Goal: Task Accomplishment & Management: Manage account settings

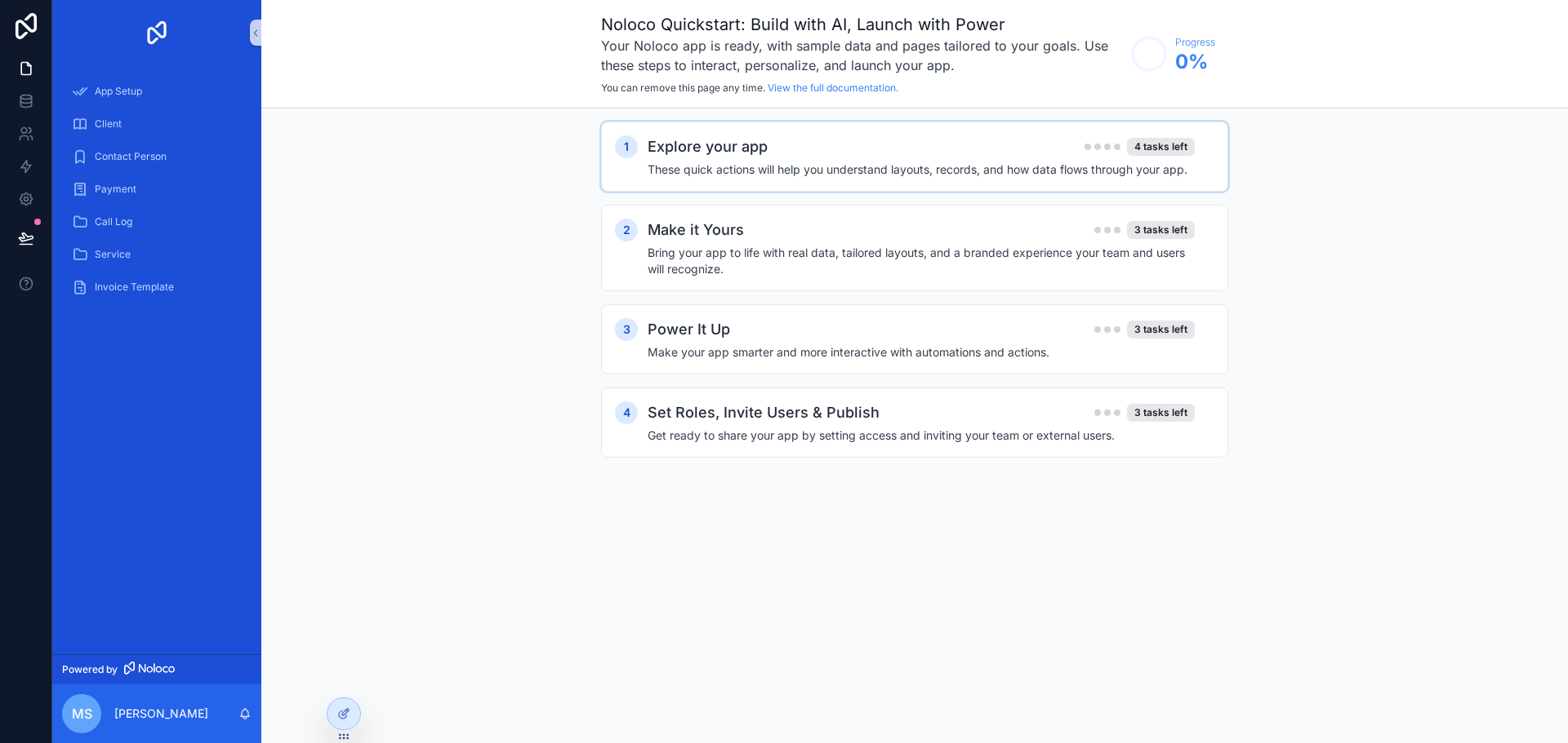
click at [959, 161] on div "Explore your app 4 tasks left These quick actions will help you understand layo…" at bounding box center [931, 156] width 567 height 43
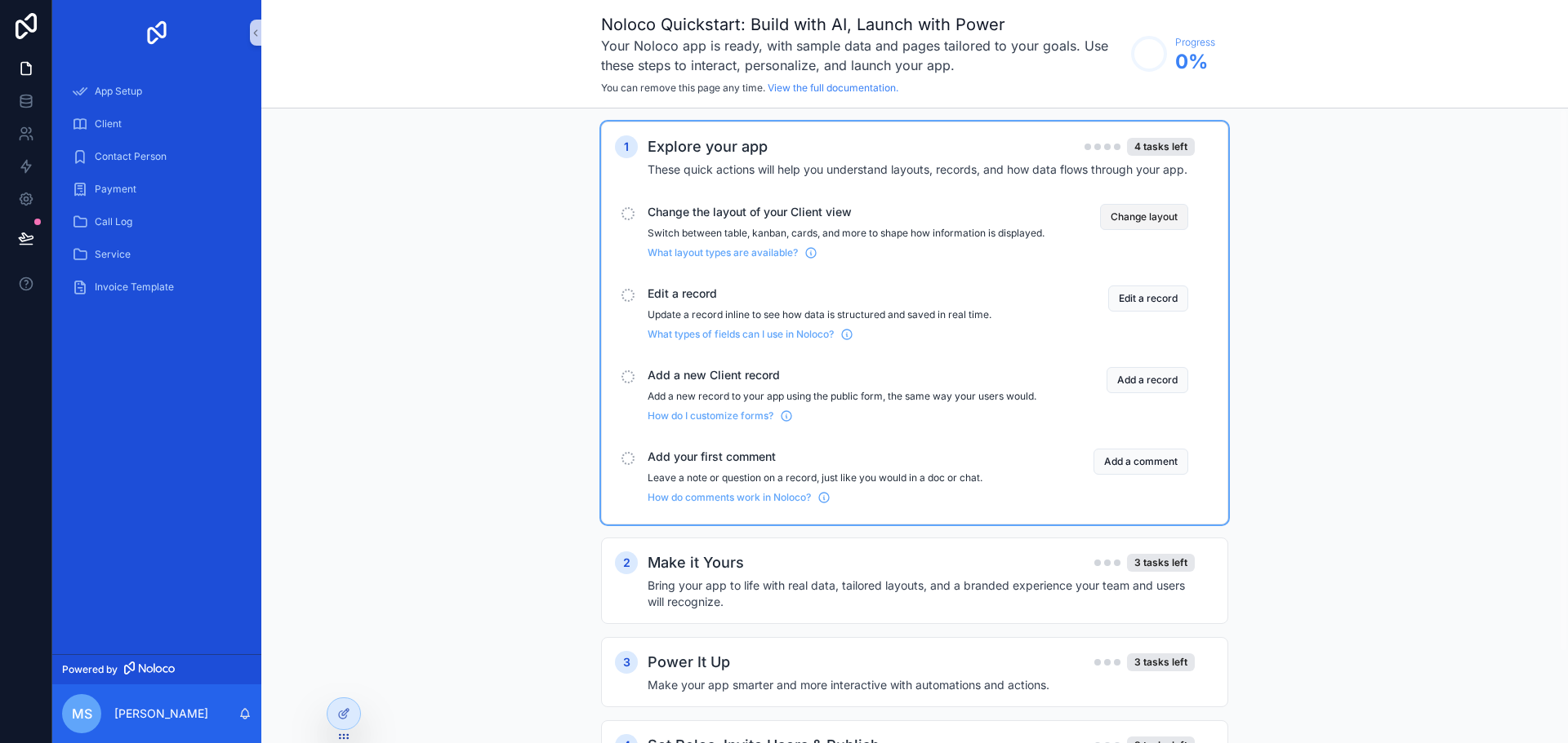
click at [1149, 223] on button "Change layout" at bounding box center [1144, 217] width 88 height 26
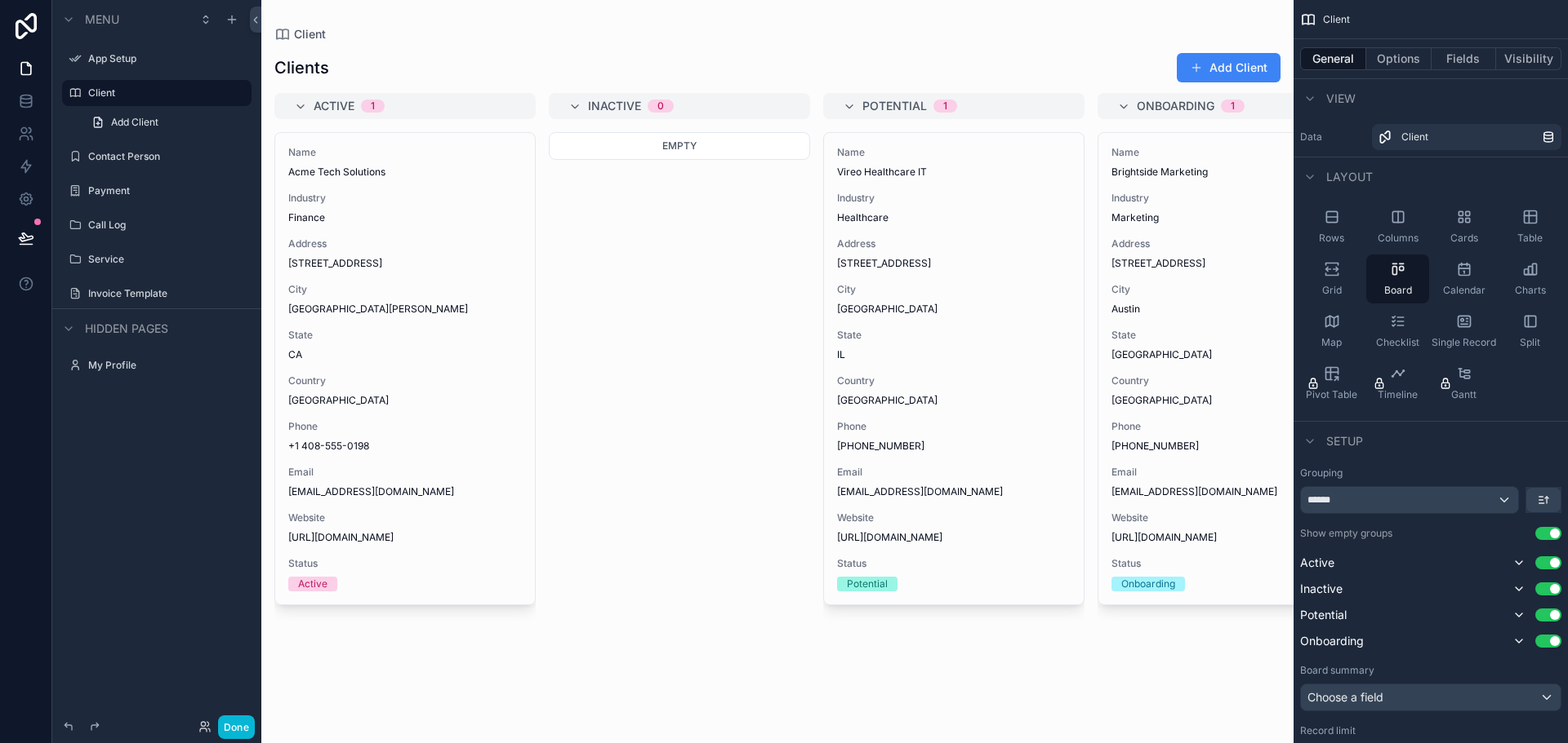
click at [310, 71] on div "scrollable content" at bounding box center [777, 371] width 1032 height 743
click at [105, 190] on label "Payment" at bounding box center [153, 191] width 131 height 13
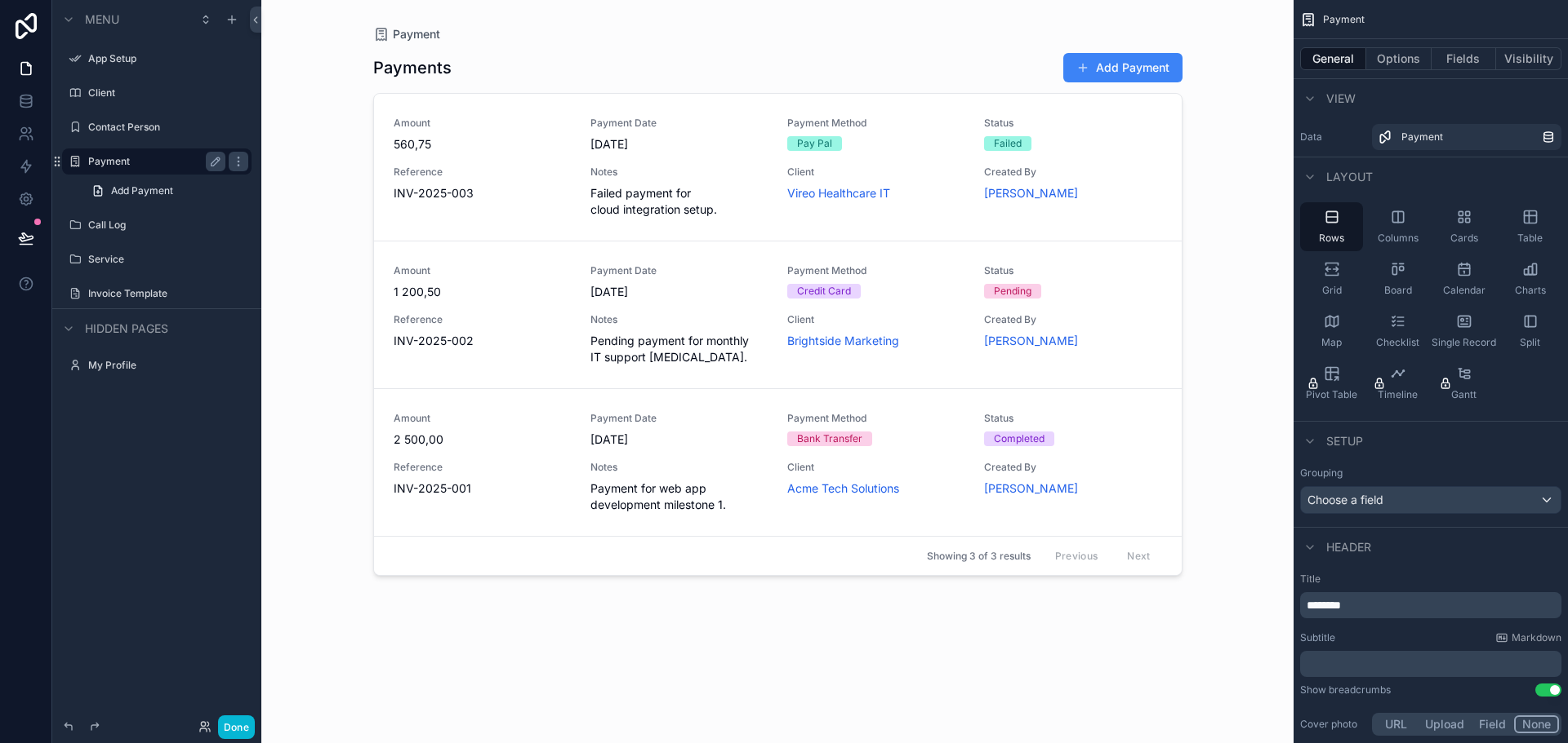
click at [530, 230] on div "scrollable content" at bounding box center [777, 361] width 835 height 724
click at [1335, 228] on div "Rows" at bounding box center [1331, 226] width 63 height 49
click at [1392, 229] on div "Columns" at bounding box center [1397, 226] width 63 height 49
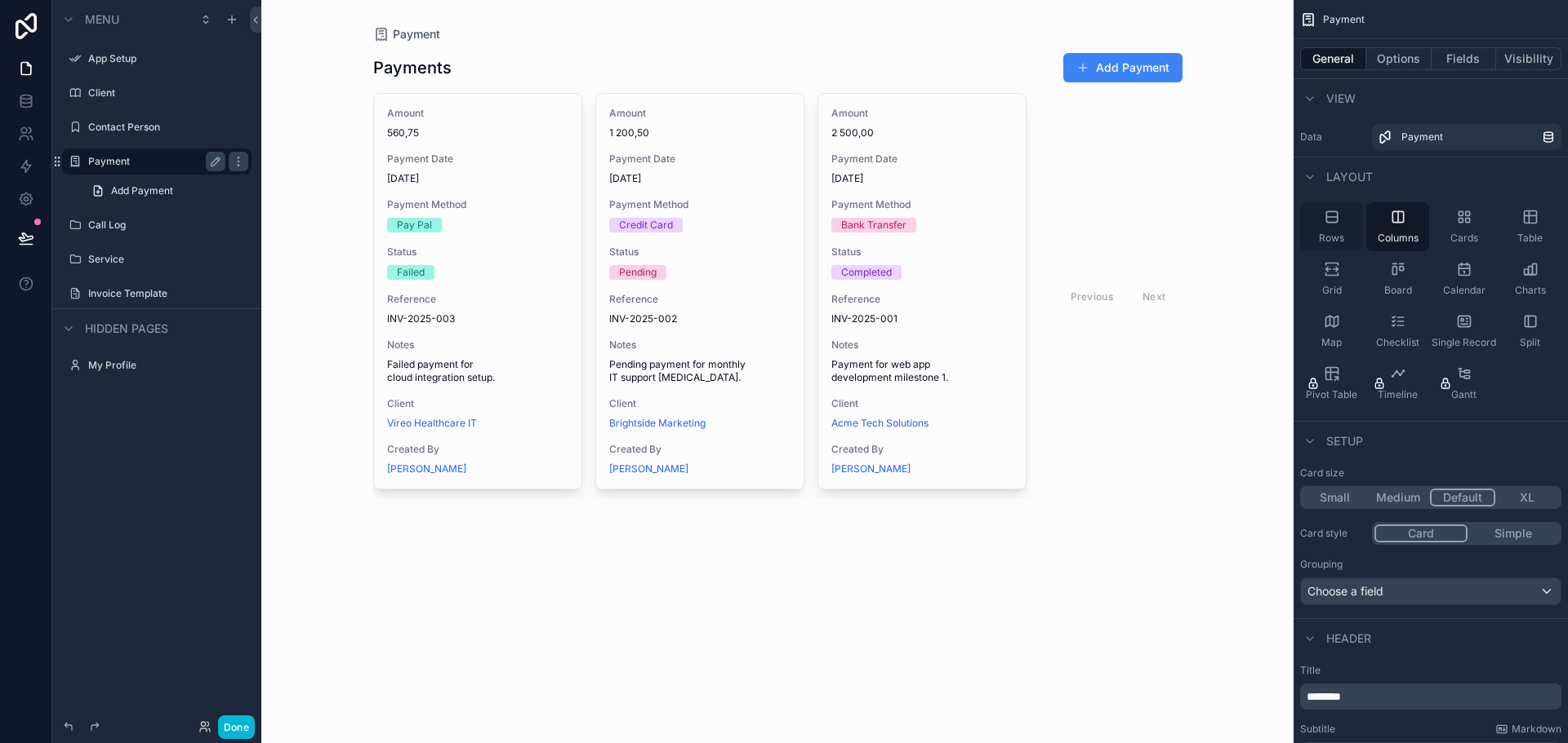
click at [1347, 229] on div "Rows" at bounding box center [1331, 226] width 63 height 49
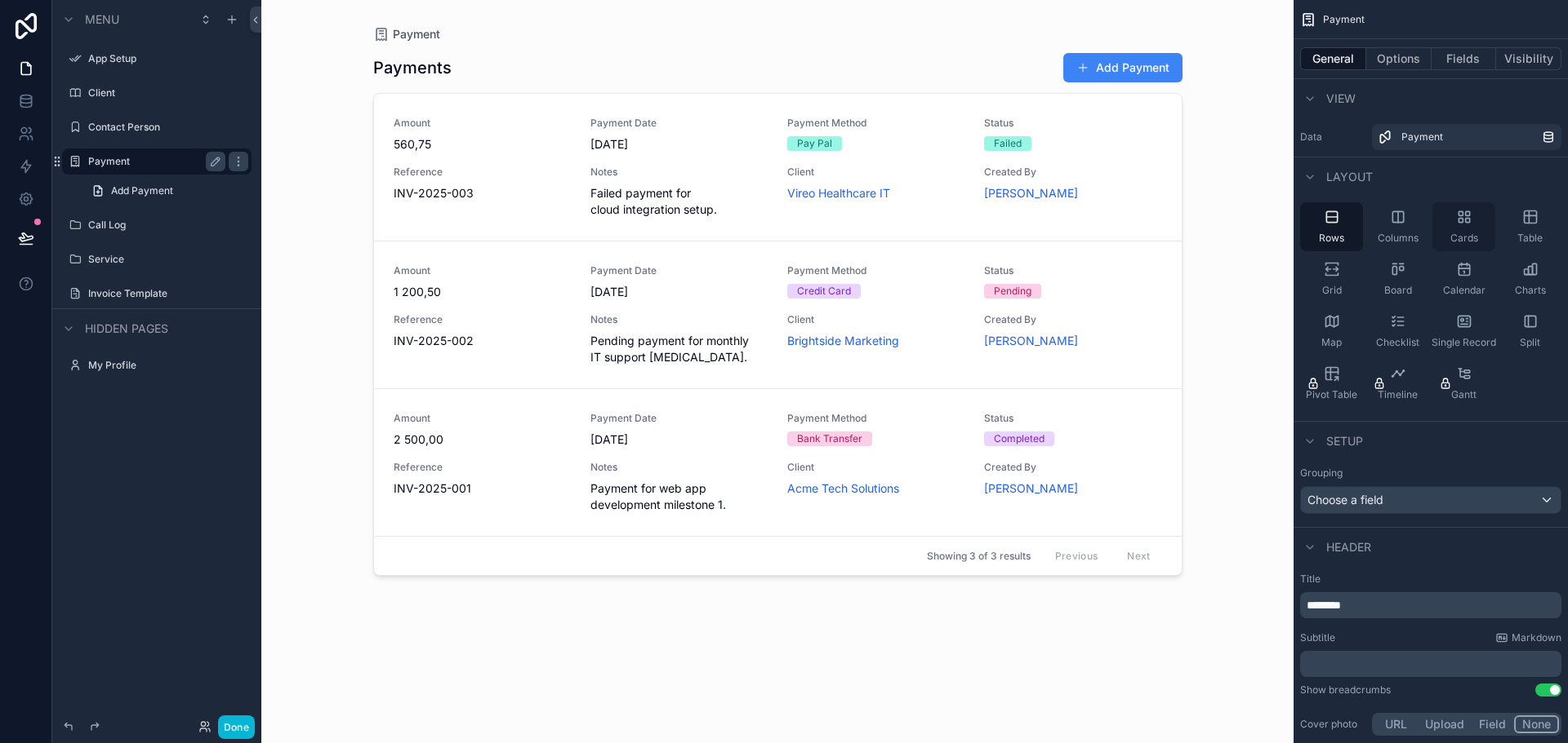
click at [1456, 216] on icon "scrollable content" at bounding box center [1463, 217] width 17 height 17
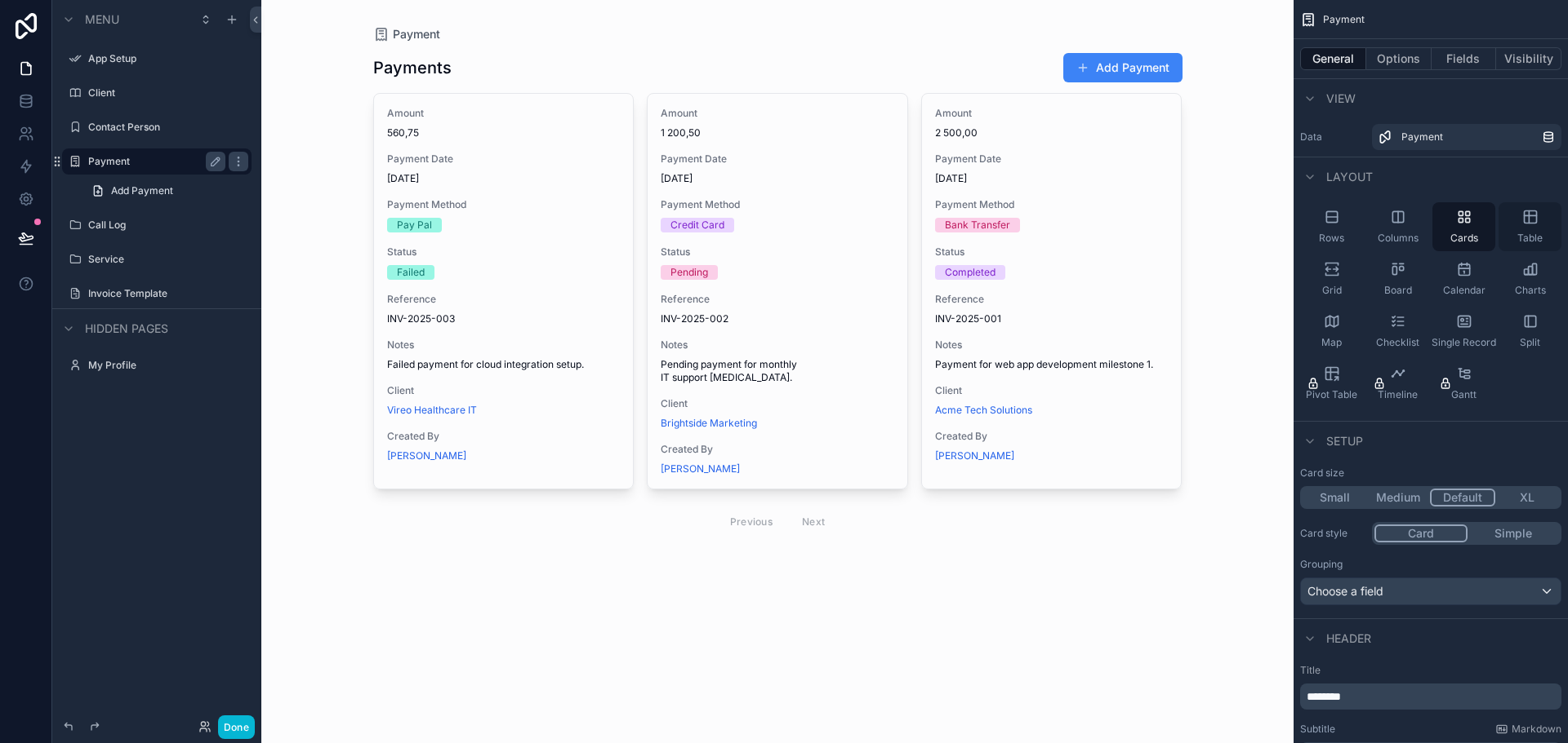
click at [1532, 226] on div "Table" at bounding box center [1530, 226] width 63 height 49
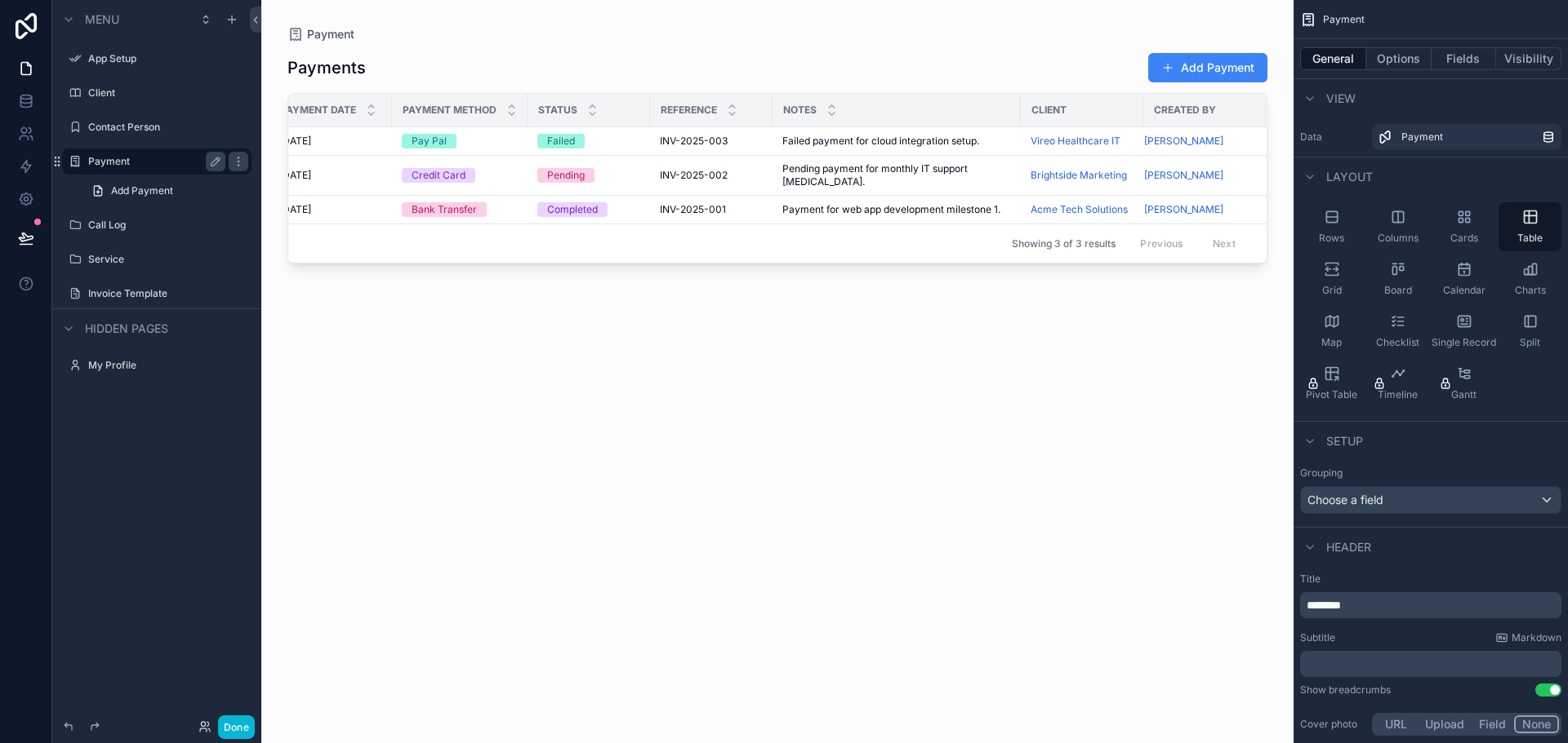
scroll to position [0, 17]
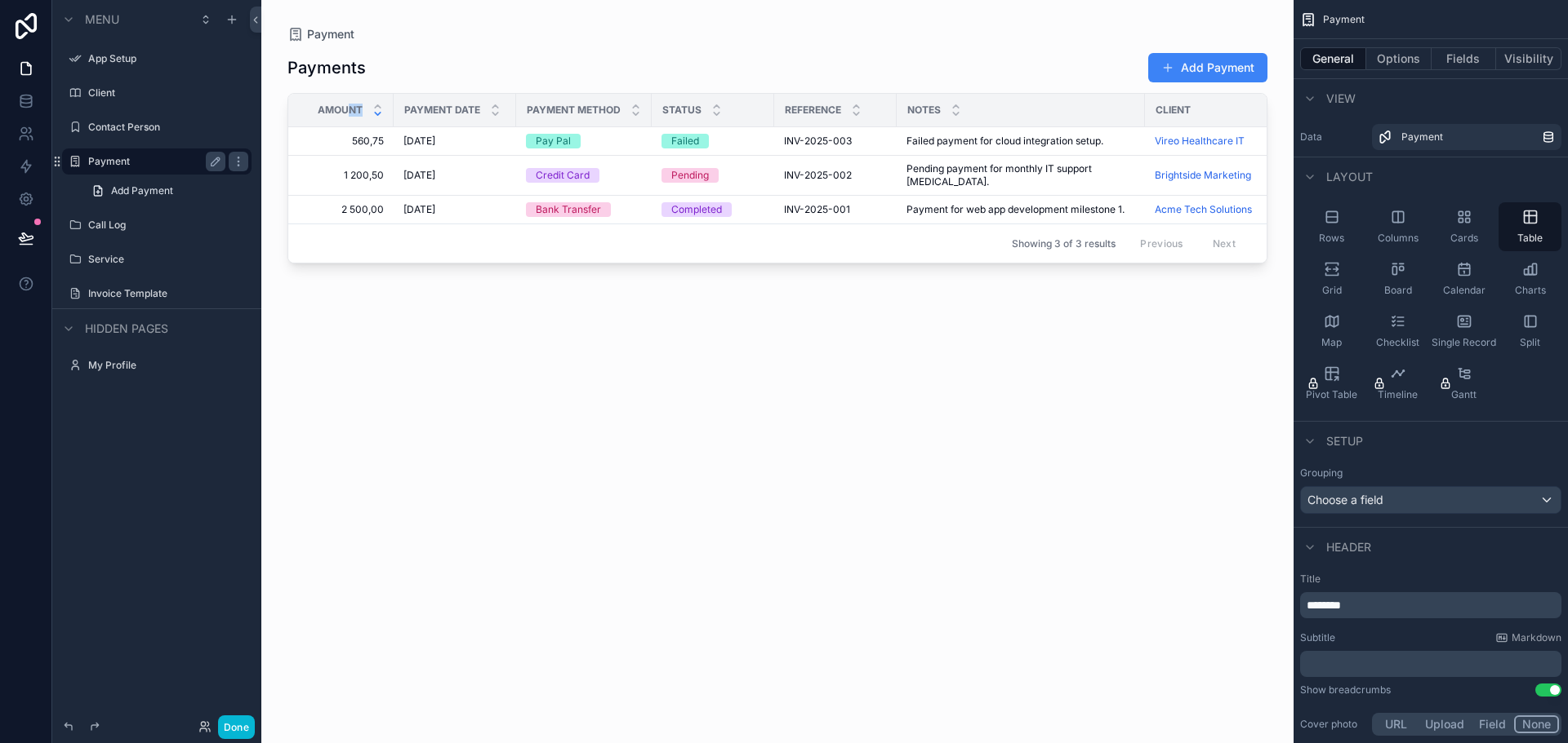
drag, startPoint x: 349, startPoint y: 107, endPoint x: 376, endPoint y: 111, distance: 27.3
click at [377, 111] on div "Amount" at bounding box center [332, 111] width 121 height 31
click at [377, 111] on icon "scrollable content" at bounding box center [377, 114] width 10 height 10
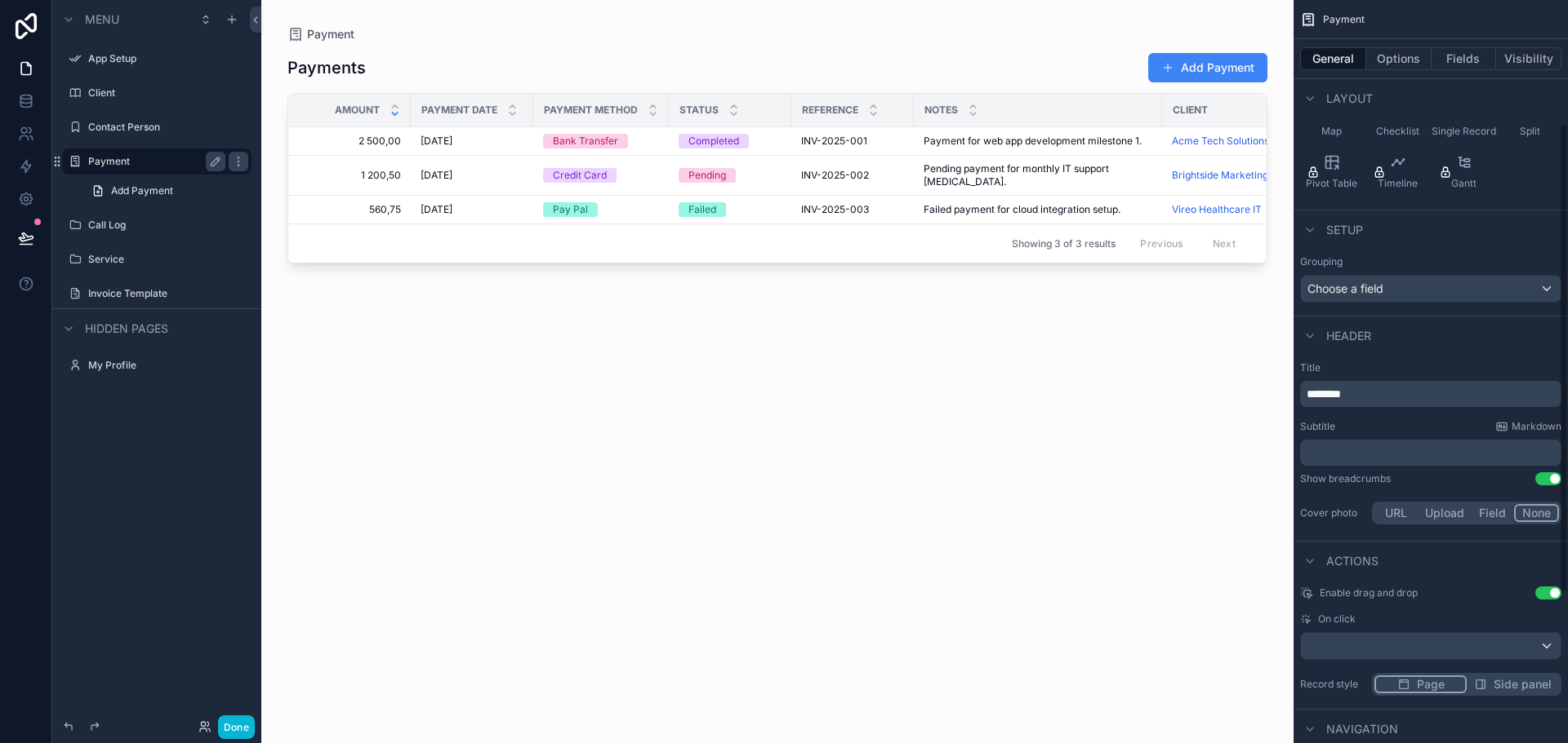
scroll to position [245, 0]
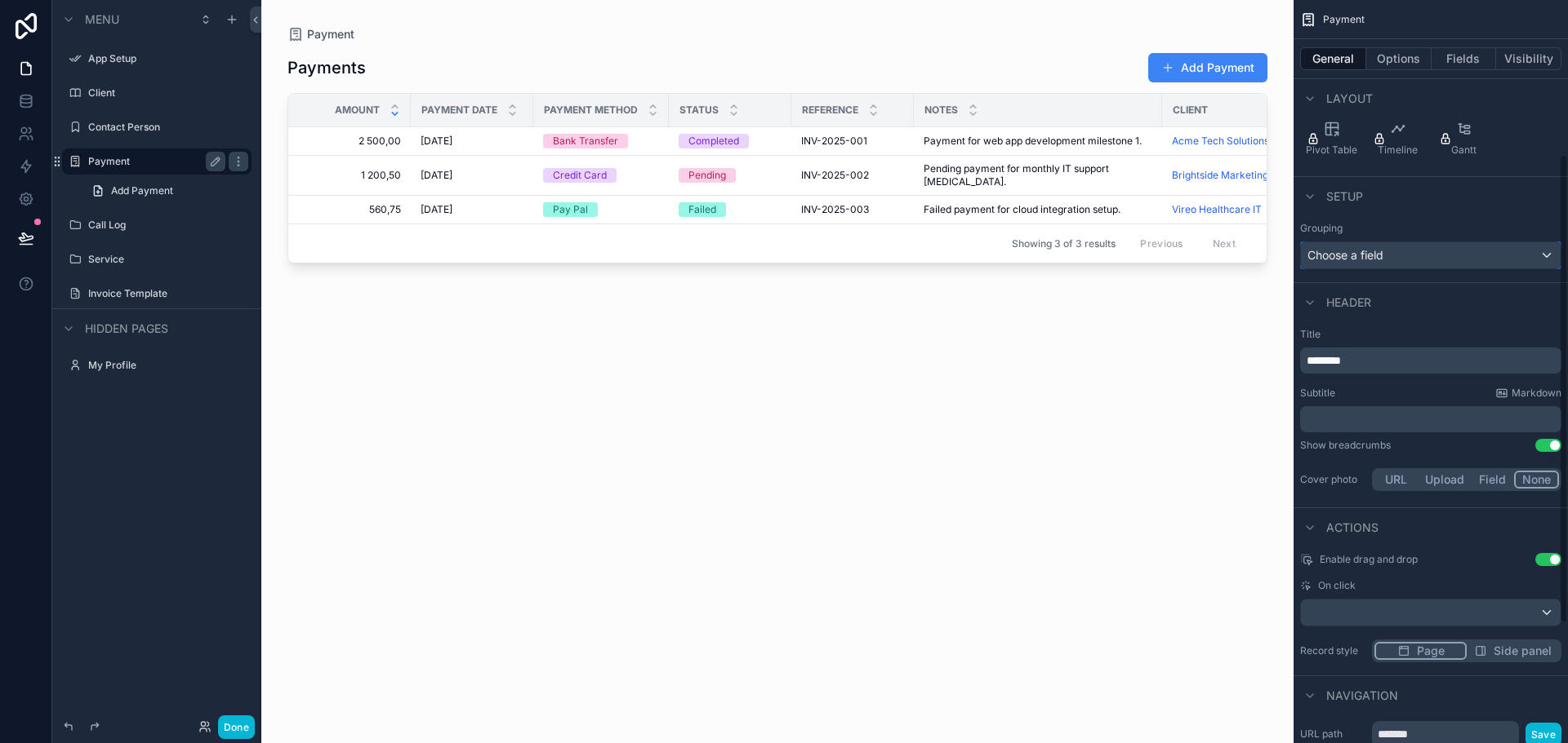
click at [1382, 254] on span "Choose a field" at bounding box center [1345, 255] width 76 height 14
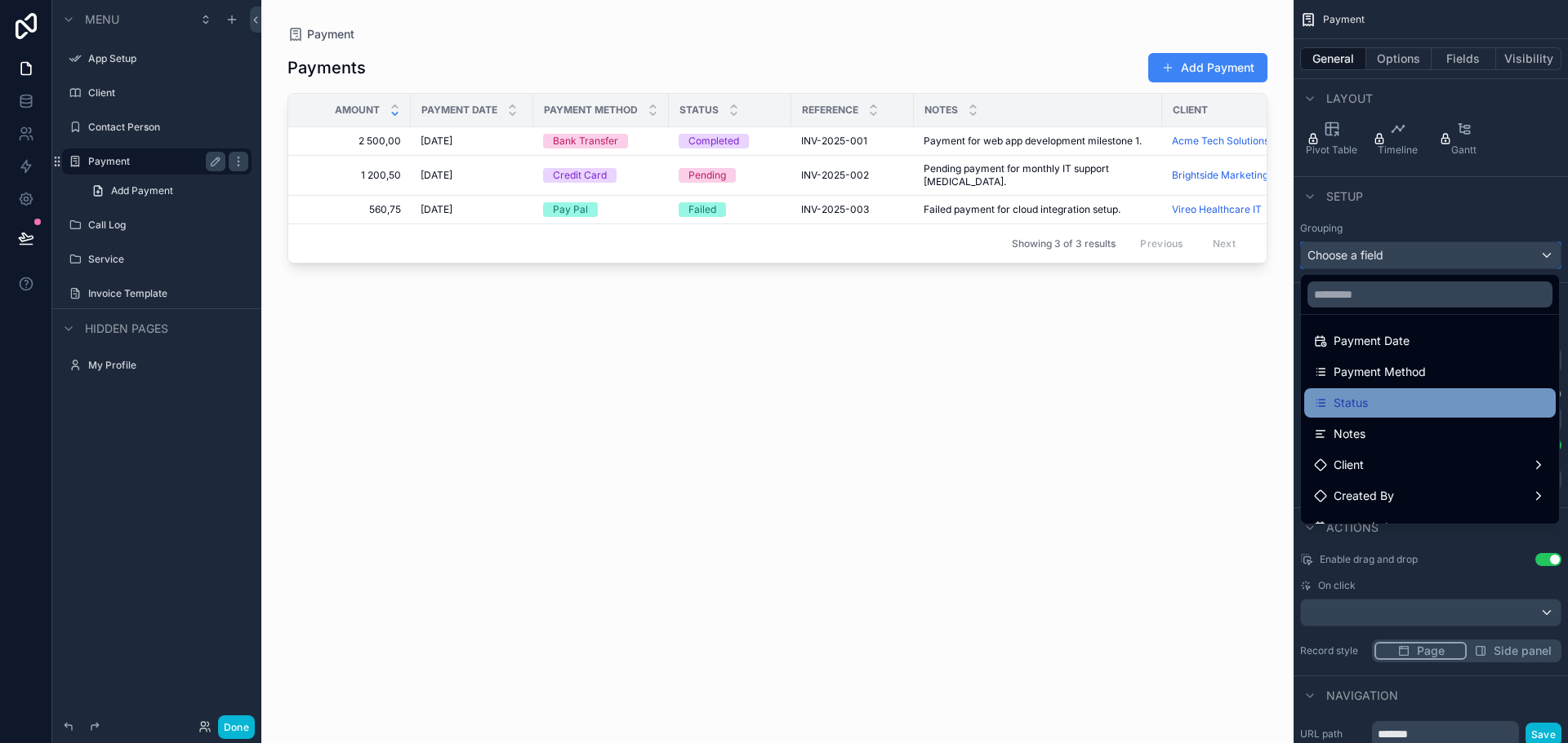
scroll to position [163, 0]
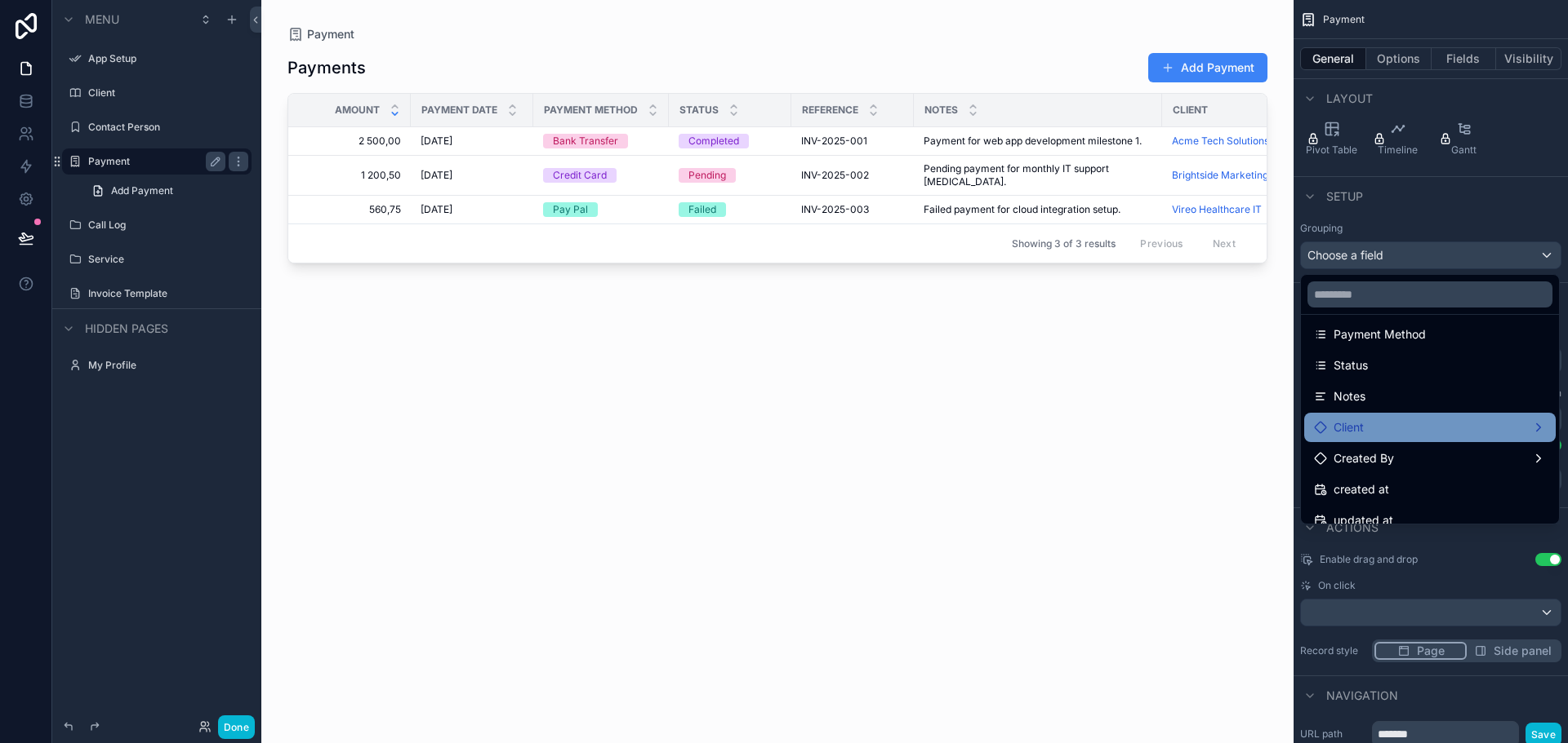
click at [1399, 428] on div "Client" at bounding box center [1429, 428] width 232 height 19
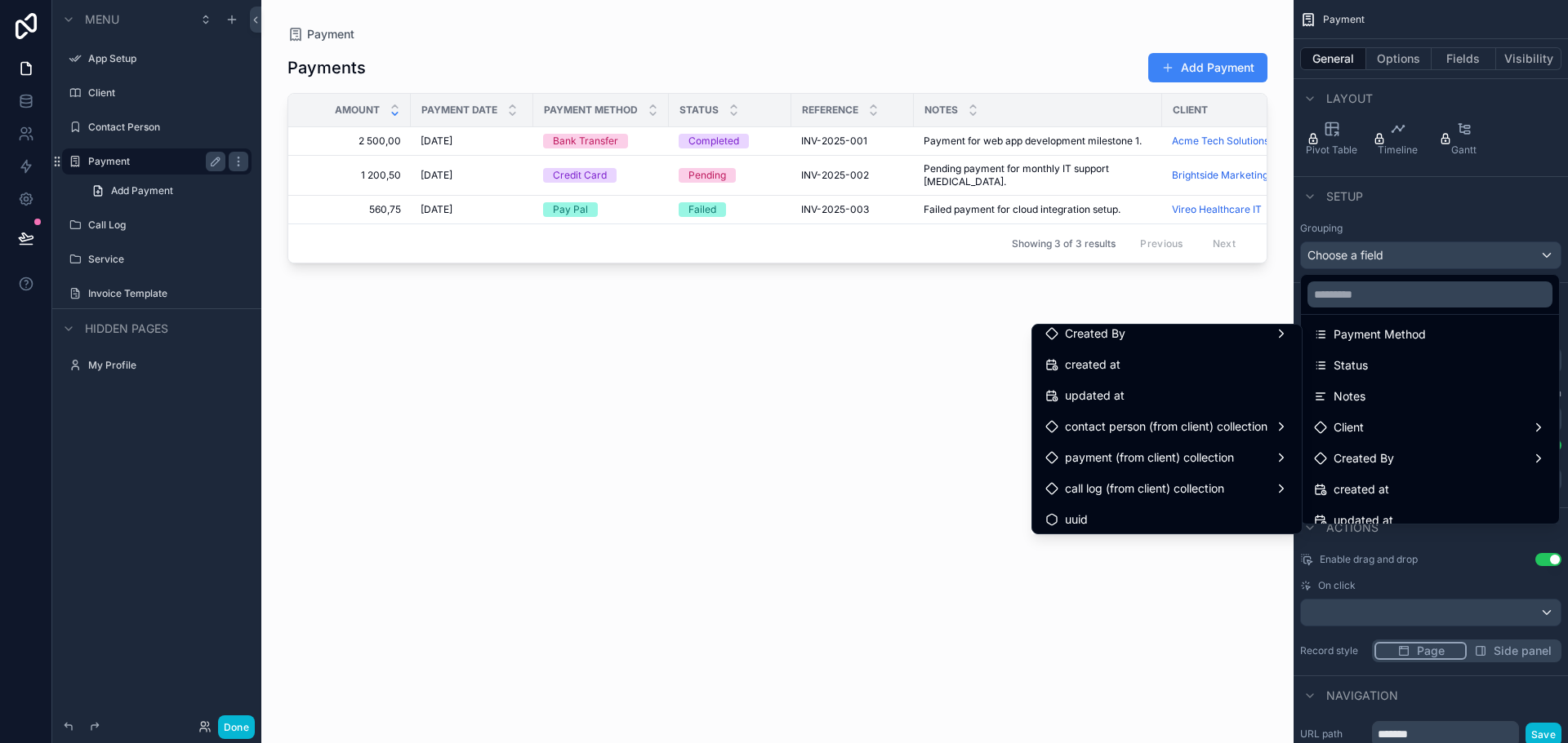
scroll to position [416, 0]
click at [1447, 201] on div "scrollable content" at bounding box center [784, 371] width 1568 height 743
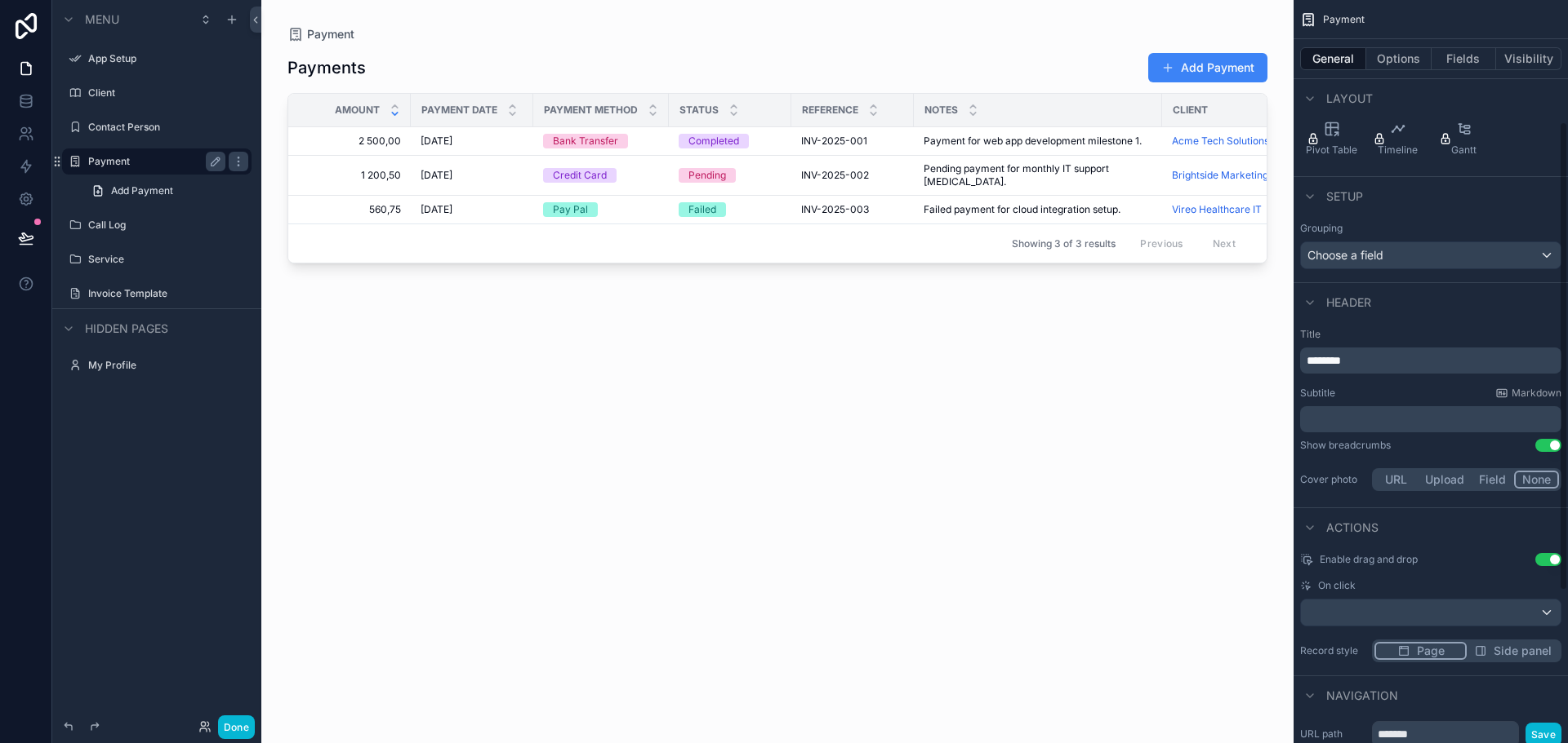
scroll to position [0, 0]
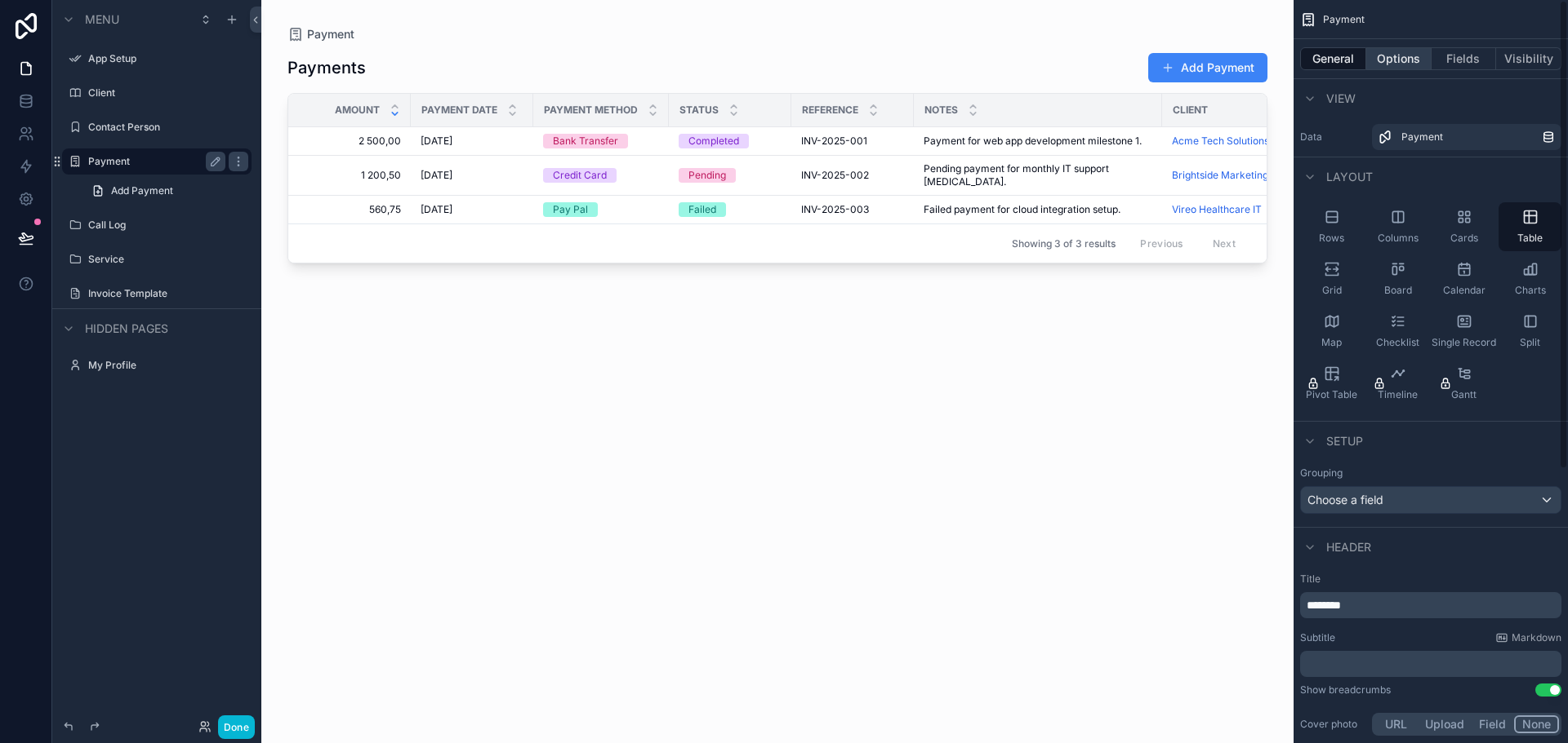
click at [1401, 60] on button "Options" at bounding box center [1398, 58] width 65 height 23
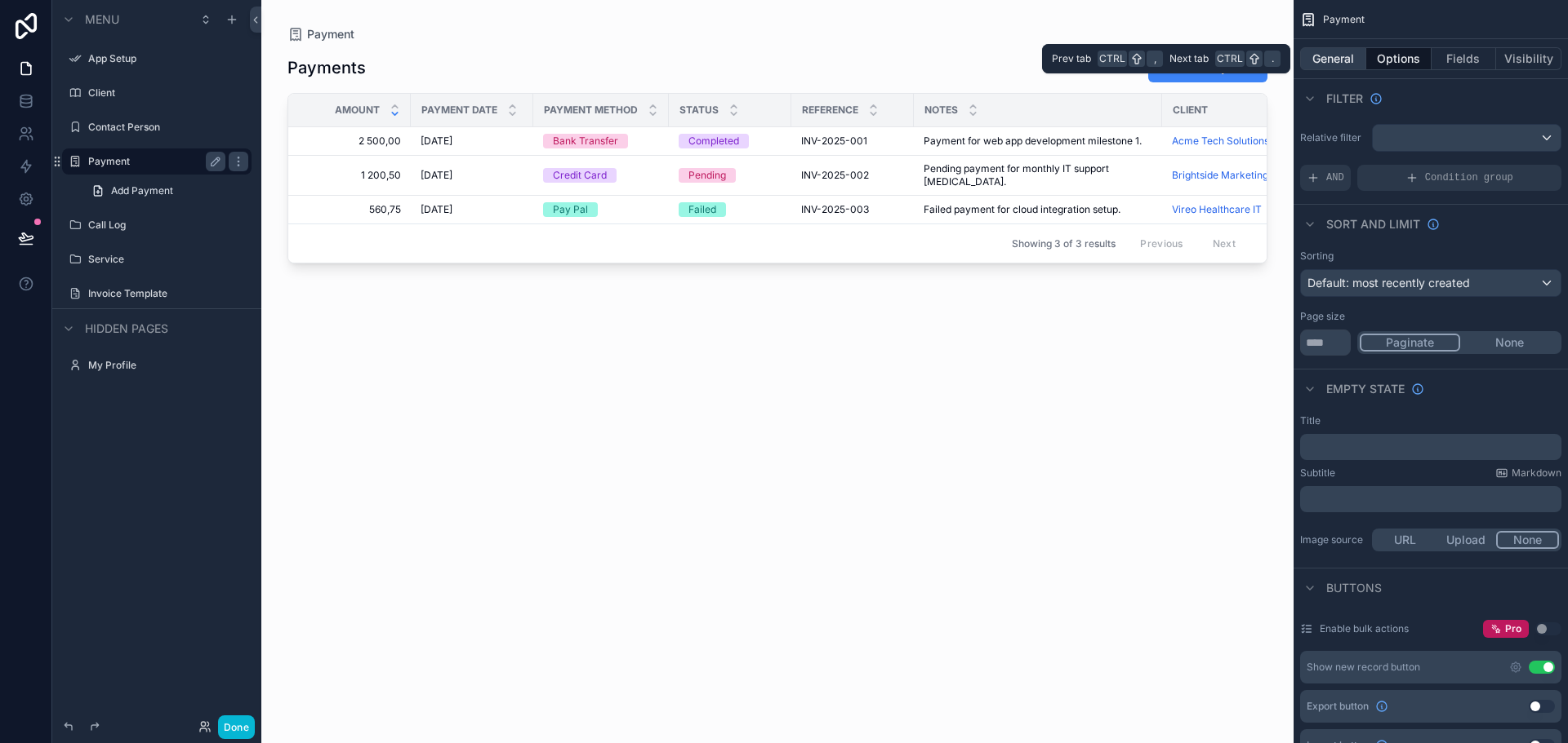
click at [1320, 55] on button "General" at bounding box center [1333, 58] width 66 height 23
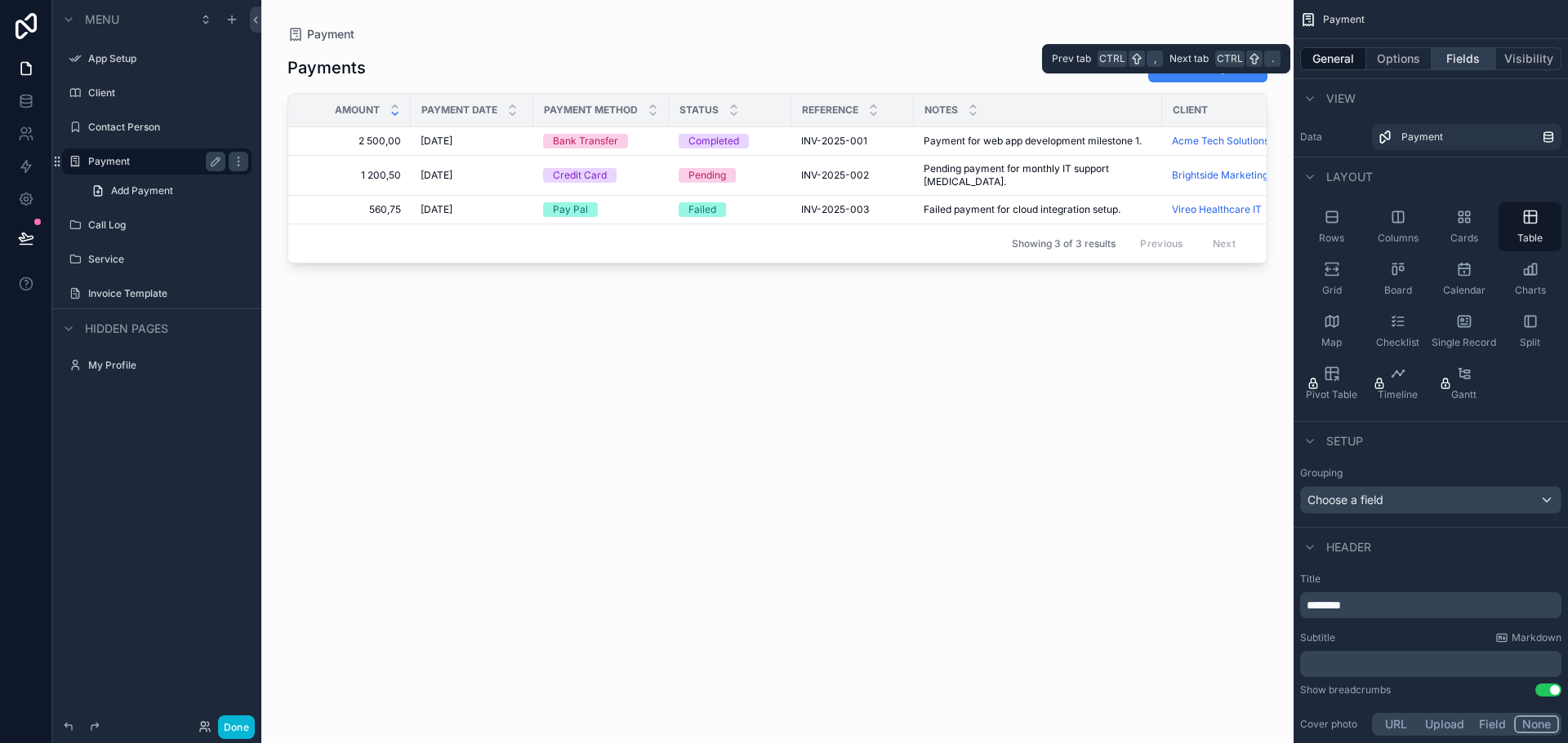
click at [1465, 54] on button "Fields" at bounding box center [1463, 58] width 65 height 23
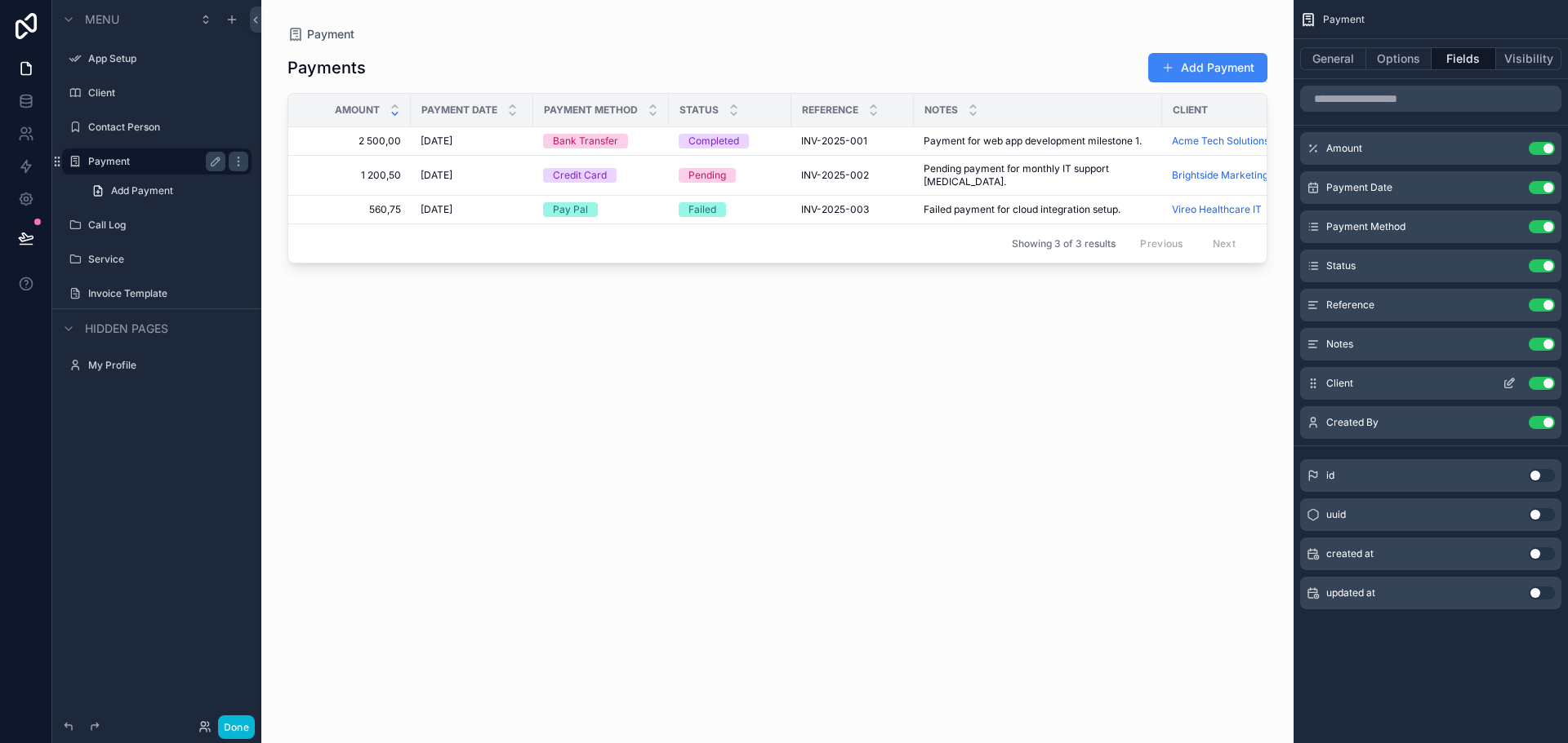
click at [1544, 382] on button "Use setting" at bounding box center [1542, 383] width 26 height 13
click at [1540, 380] on button "Use setting" at bounding box center [1542, 383] width 26 height 13
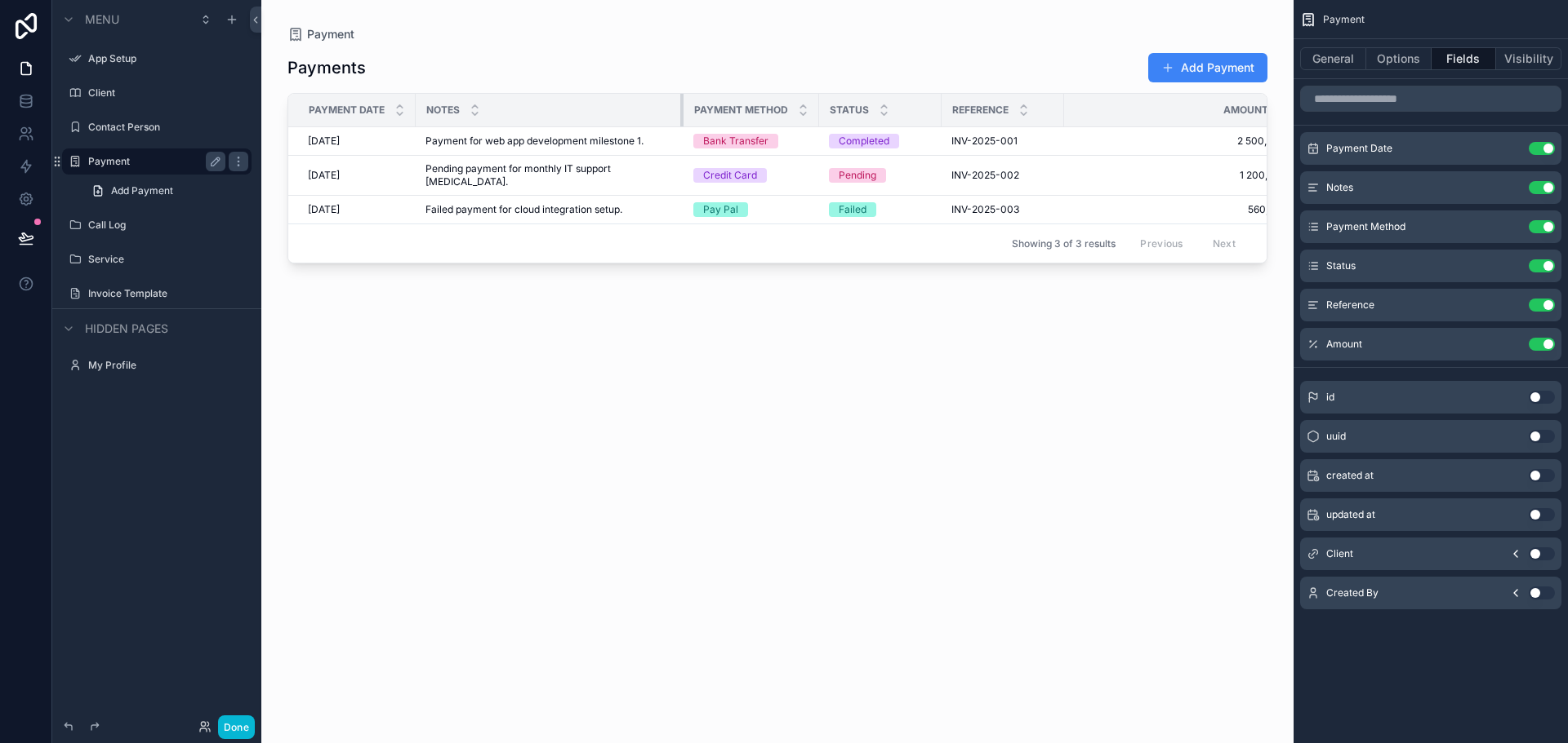
drag, startPoint x: 548, startPoint y: 109, endPoint x: 681, endPoint y: 109, distance: 133.0
click at [681, 109] on tr "Payment Date Notes Payment Method Status Reference Amount" at bounding box center [795, 111] width 1013 height 33
drag, startPoint x: 1054, startPoint y: 117, endPoint x: 951, endPoint y: 114, distance: 103.0
click at [951, 114] on th "Reference" at bounding box center [990, 111] width 98 height 33
drag, startPoint x: 926, startPoint y: 111, endPoint x: 907, endPoint y: 111, distance: 19.0
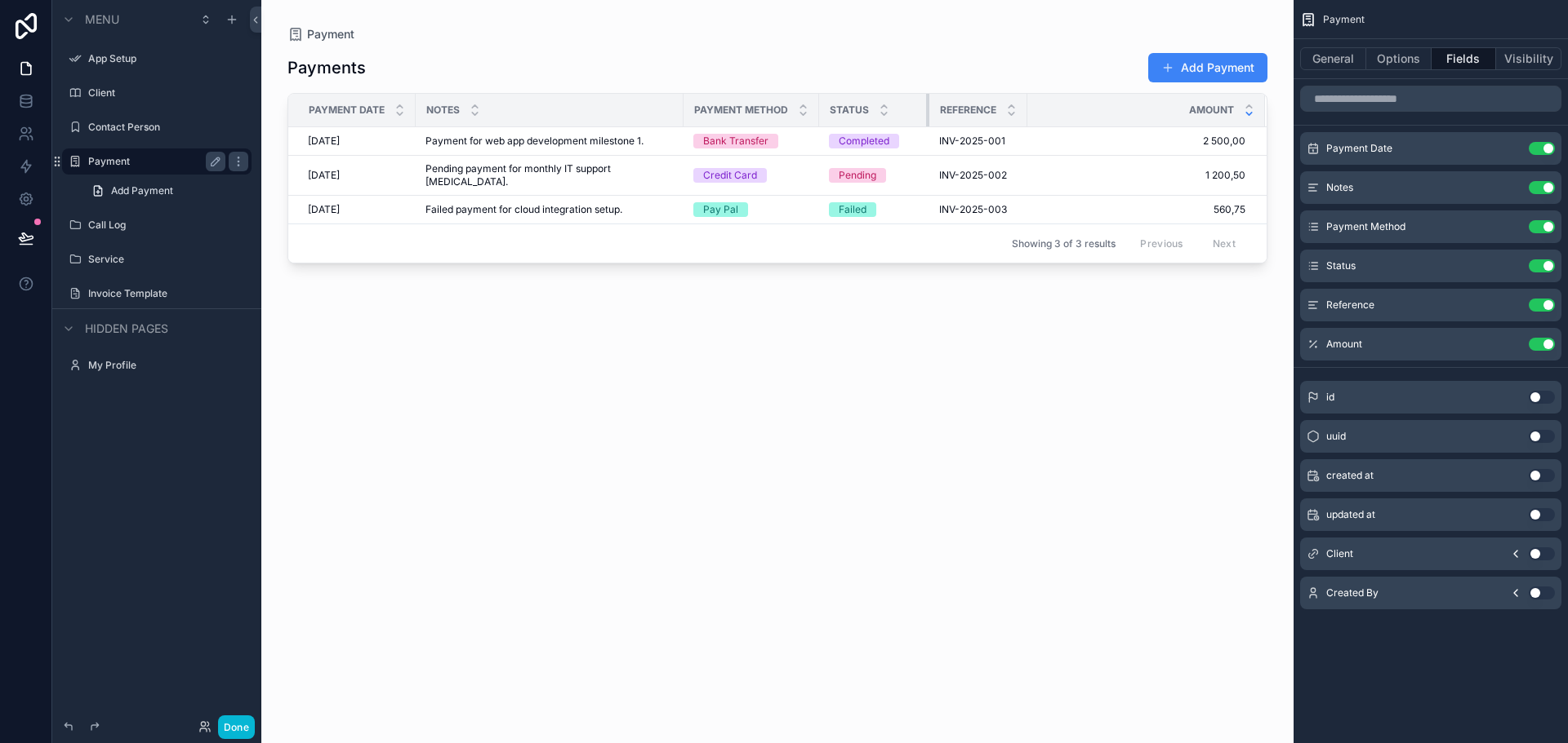
click at [926, 111] on div "scrollable content" at bounding box center [928, 110] width 6 height 32
drag, startPoint x: 1006, startPoint y: 110, endPoint x: 1027, endPoint y: 111, distance: 21.0
click at [1027, 111] on tr "Payment Date Notes Payment Method Status Reference Amount" at bounding box center [777, 111] width 978 height 33
click at [1089, 363] on div "Payments Add Payment Payment Date Notes Payment Method Status Reference Amount …" at bounding box center [777, 383] width 980 height 681
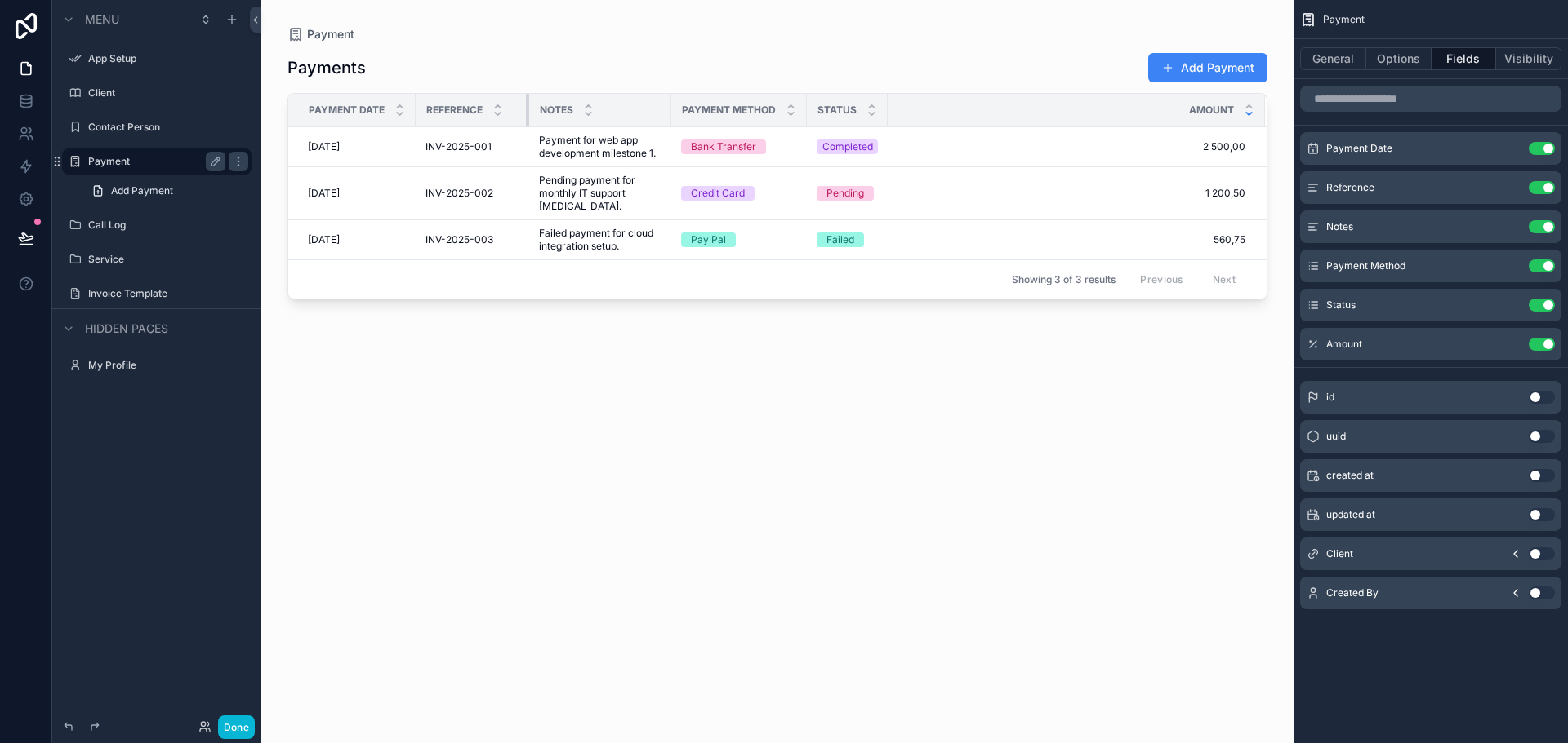
drag, startPoint x: 669, startPoint y: 113, endPoint x: 527, endPoint y: 108, distance: 142.1
click at [527, 108] on div "scrollable content" at bounding box center [528, 110] width 6 height 32
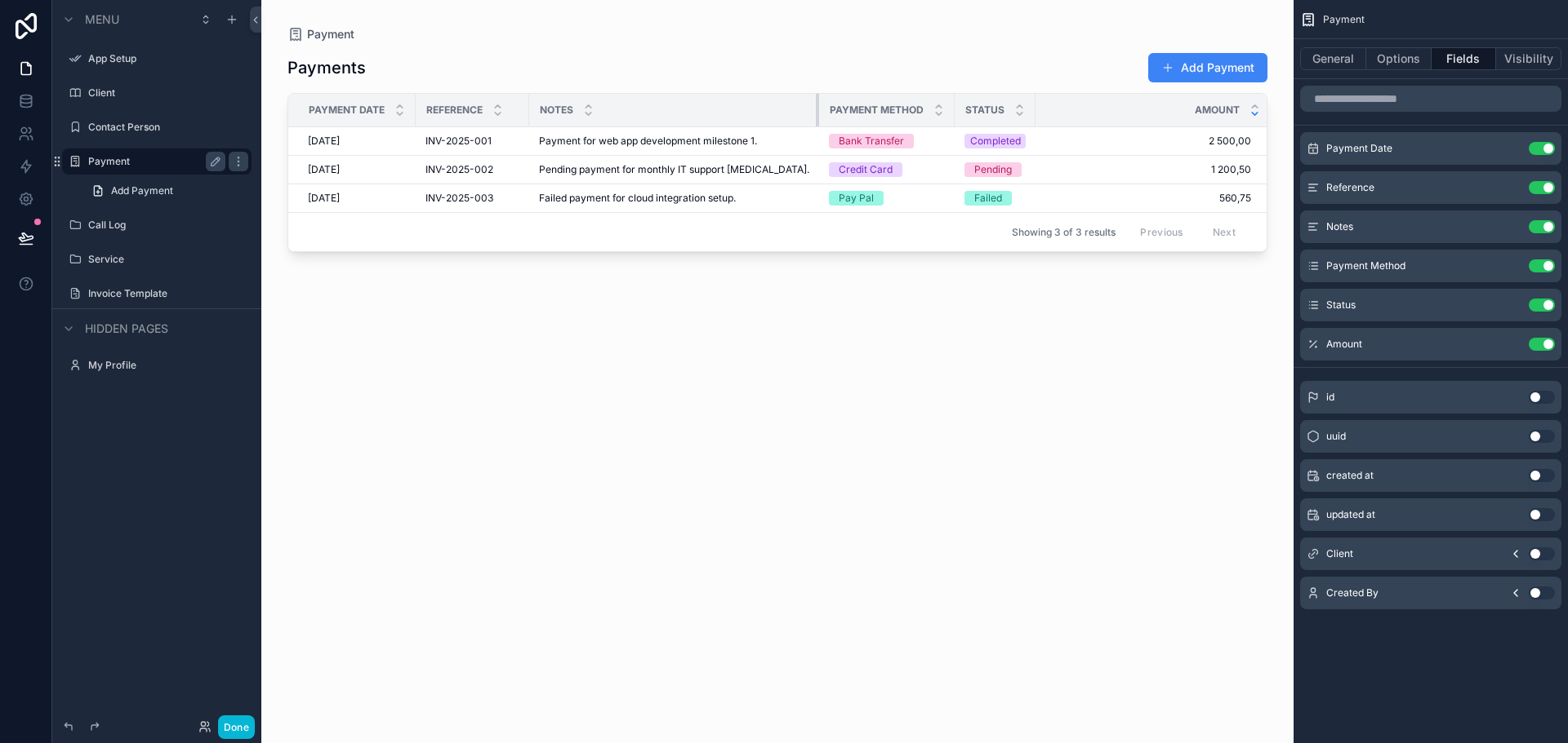
drag, startPoint x: 669, startPoint y: 110, endPoint x: 821, endPoint y: 109, distance: 152.0
click at [821, 109] on tr "Payment Date Reference Notes Payment Method Status Amount" at bounding box center [780, 111] width 984 height 33
click at [853, 318] on div "Payments Add Payment Payment Date Reference Notes Payment Method Status Amount …" at bounding box center [777, 383] width 980 height 681
click at [1041, 103] on th "Status" at bounding box center [1158, 111] width 235 height 33
click at [1038, 108] on div "scrollable content" at bounding box center [1041, 110] width 6 height 32
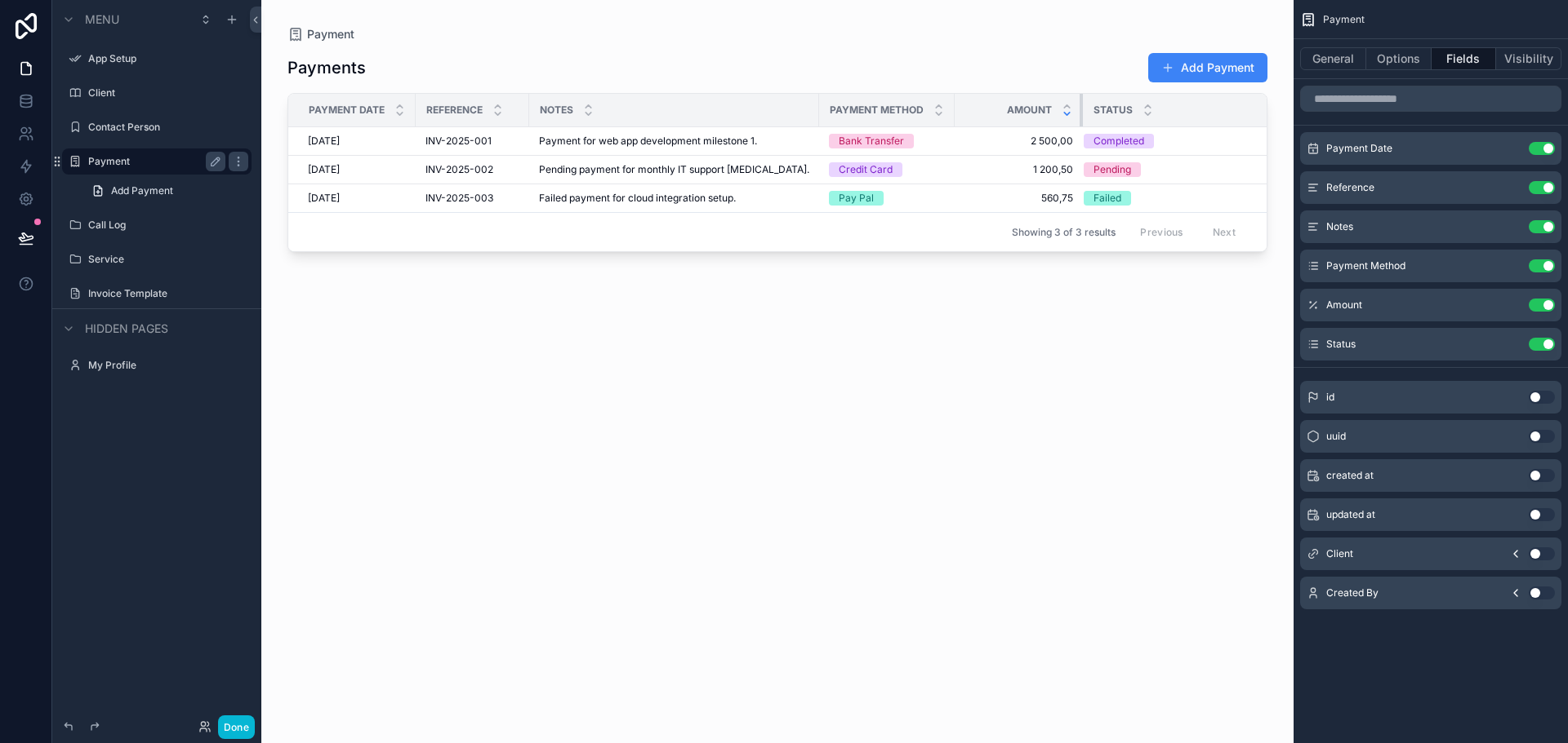
drag, startPoint x: 1032, startPoint y: 104, endPoint x: 1093, endPoint y: 103, distance: 61.0
click at [1093, 103] on tr "Payment Date Reference Notes Payment Method Amount Status" at bounding box center [804, 111] width 1031 height 33
click at [940, 365] on div "Payments Add Payment Payment Date Reference Notes Payment Method Amount Status …" at bounding box center [777, 383] width 980 height 681
click at [1523, 68] on button "Visibility" at bounding box center [1528, 58] width 65 height 23
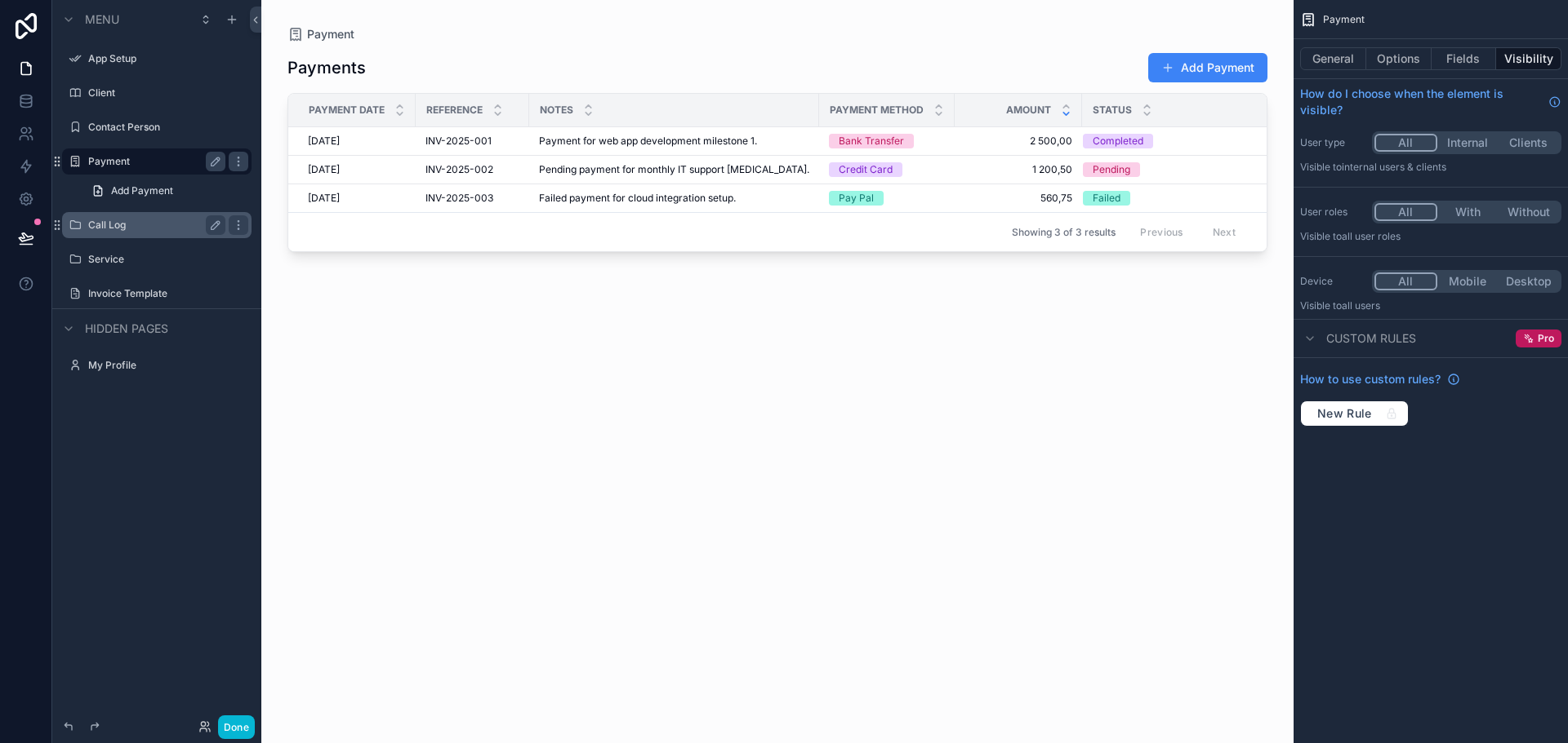
click at [112, 219] on label "Call Log" at bounding box center [153, 225] width 131 height 13
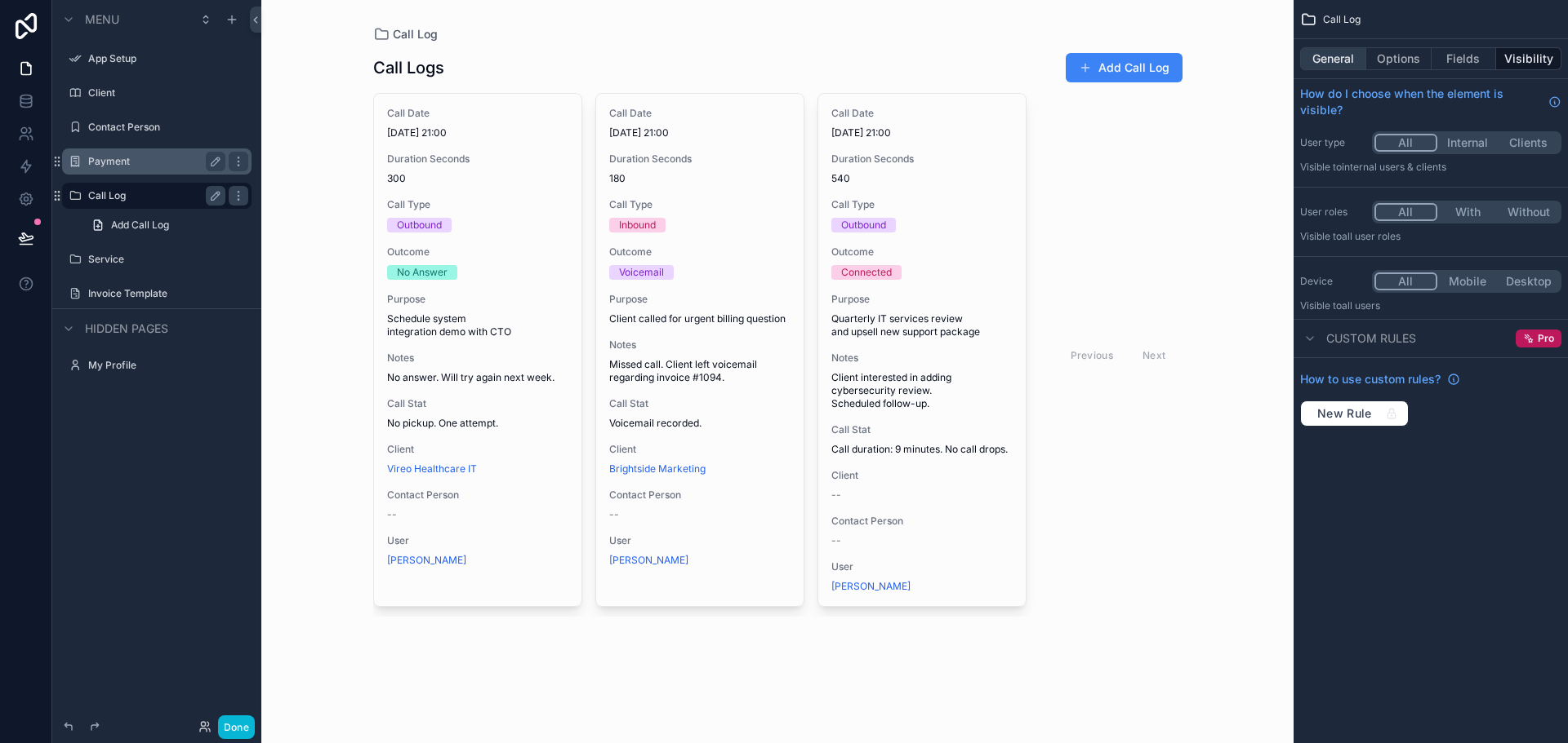
click at [1330, 49] on button "General" at bounding box center [1333, 58] width 66 height 23
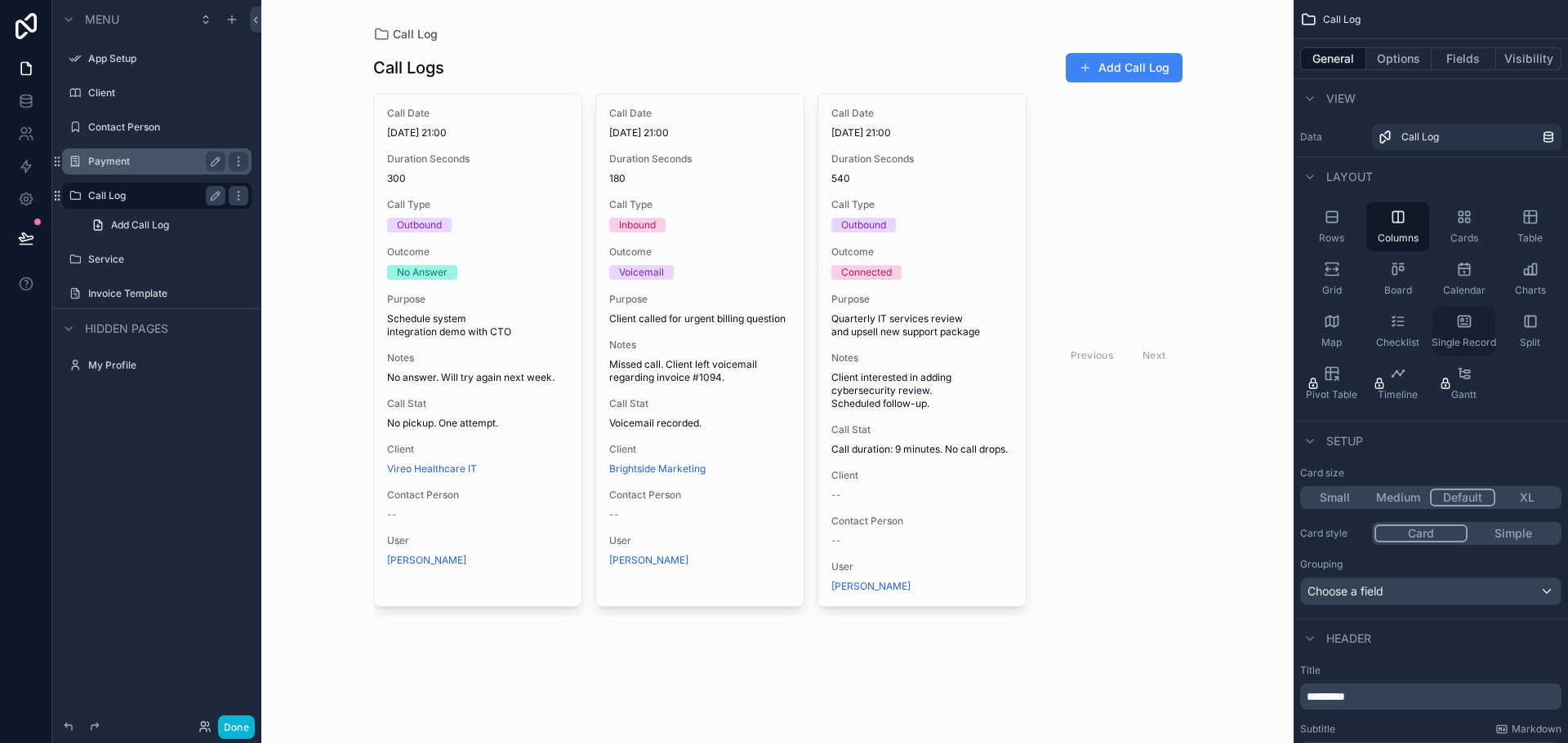
click at [1469, 332] on div "Single Record" at bounding box center [1463, 331] width 63 height 49
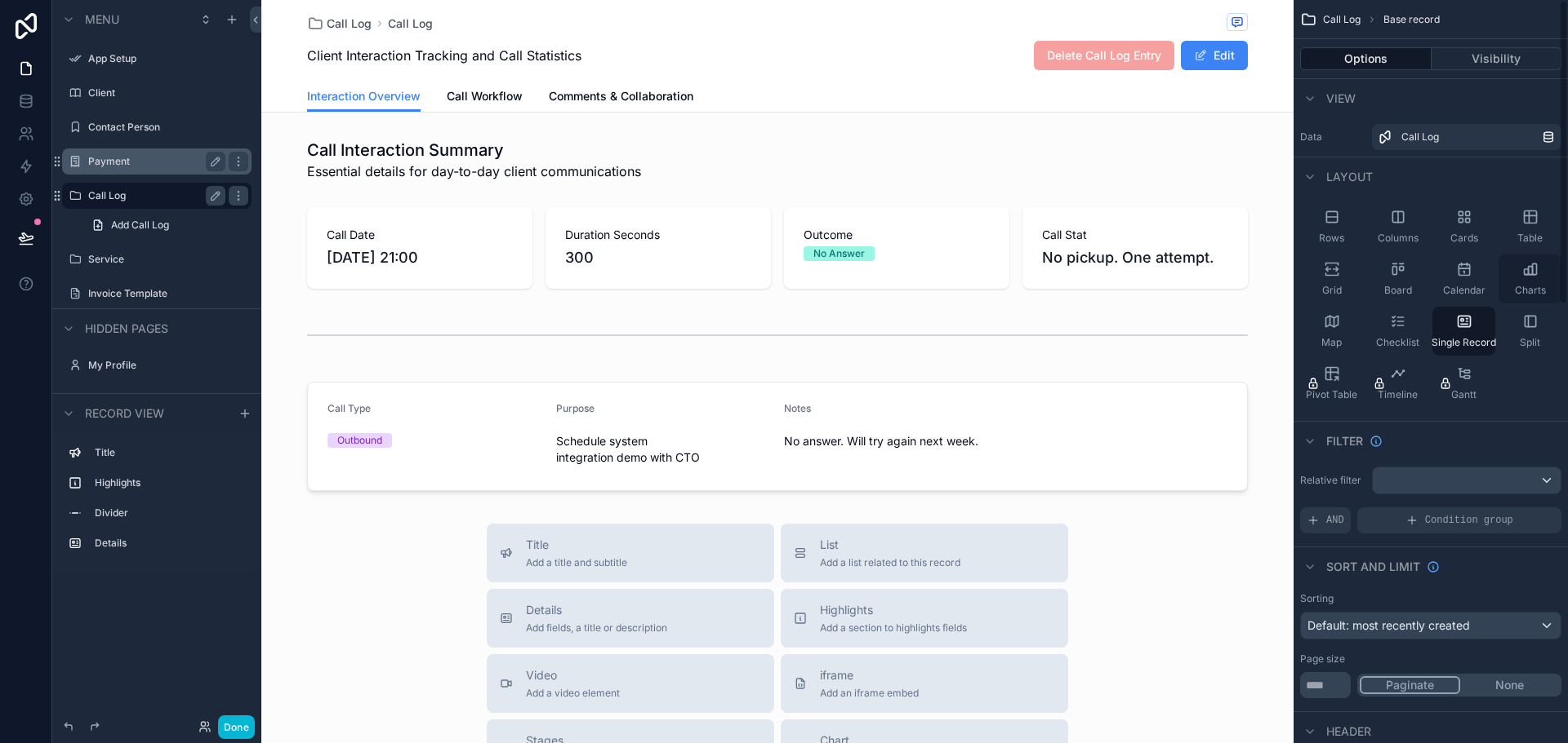
click at [1539, 267] on div "Charts" at bounding box center [1530, 279] width 63 height 49
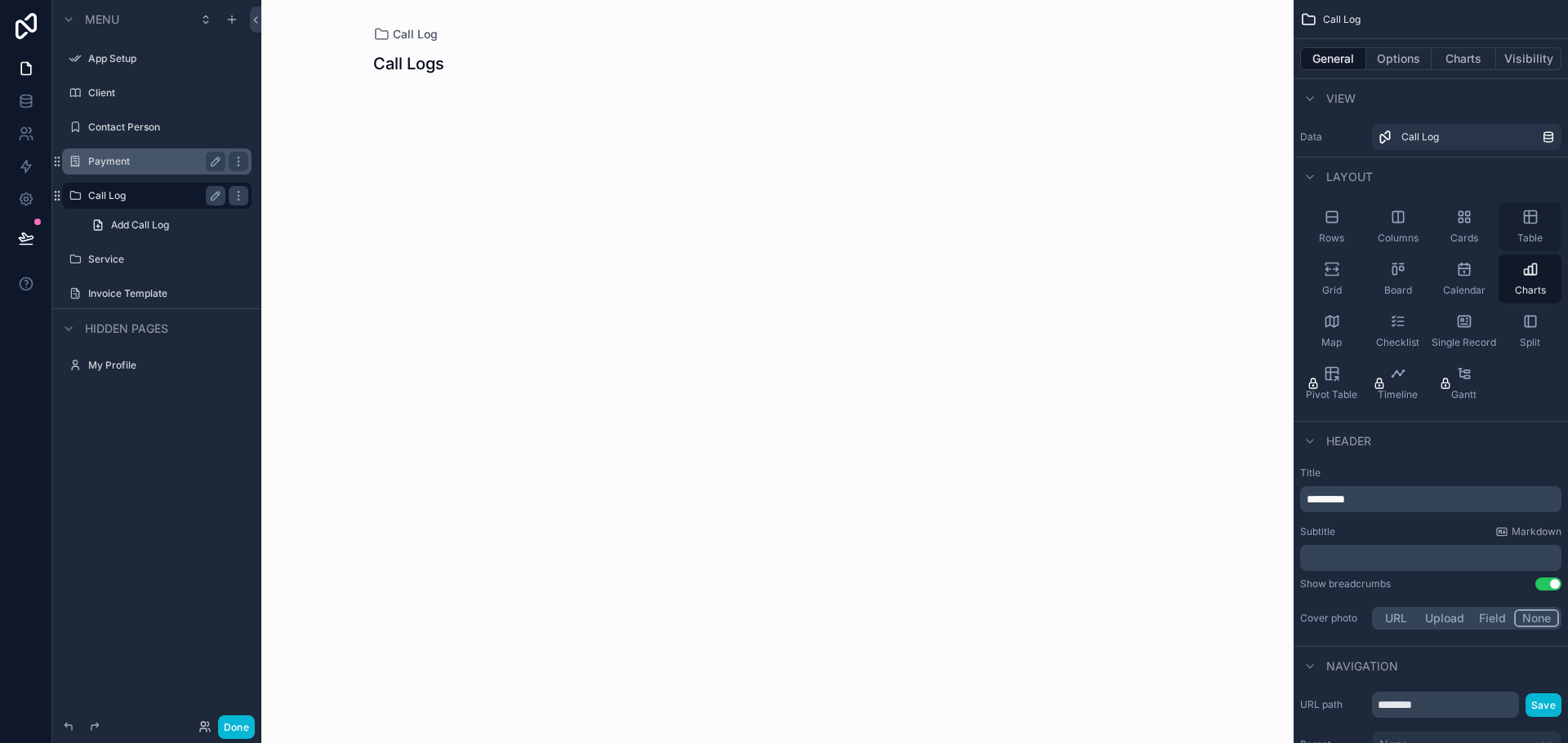
click at [1529, 220] on icon "scrollable content" at bounding box center [1529, 218] width 0 height 12
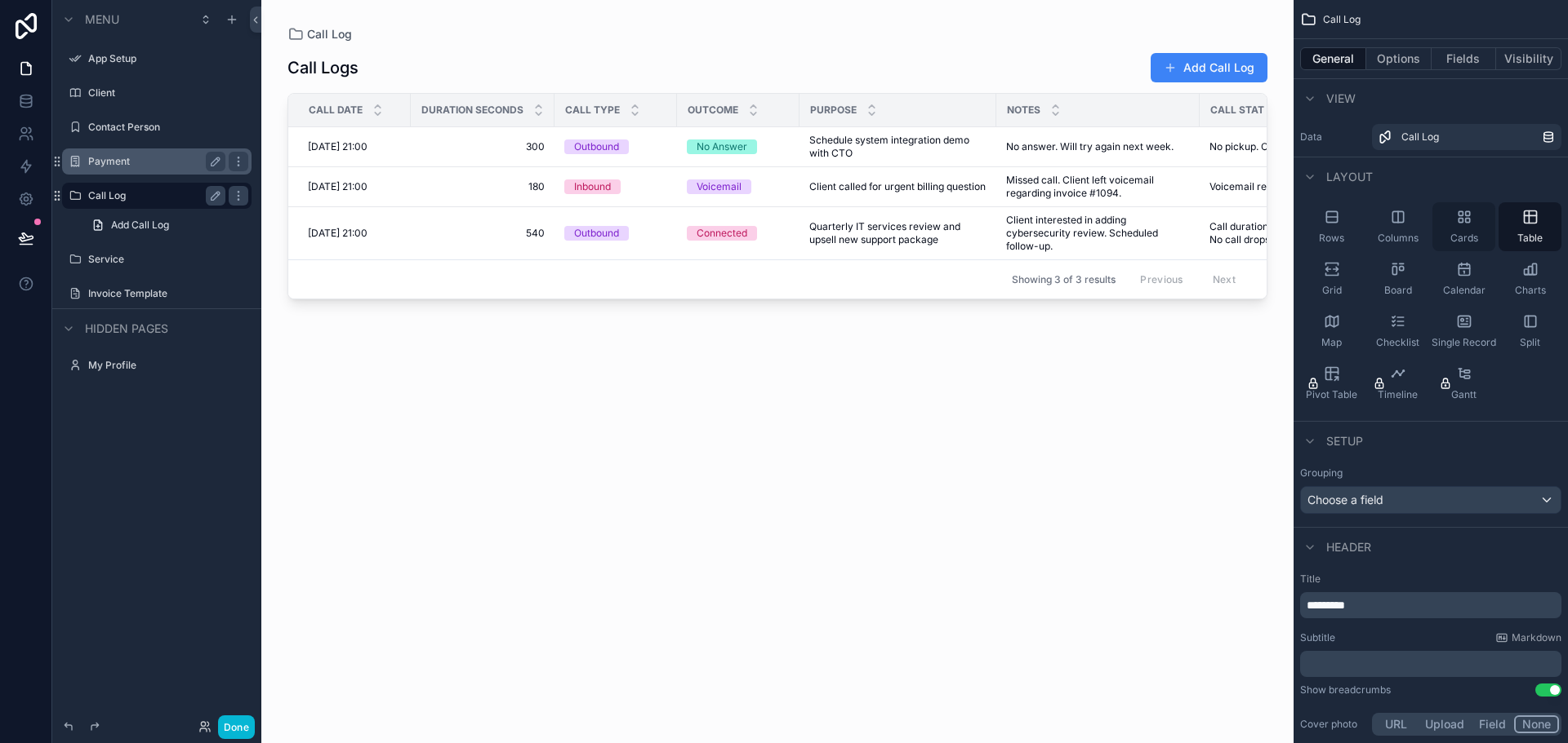
click at [1463, 226] on div "Cards" at bounding box center [1463, 226] width 63 height 49
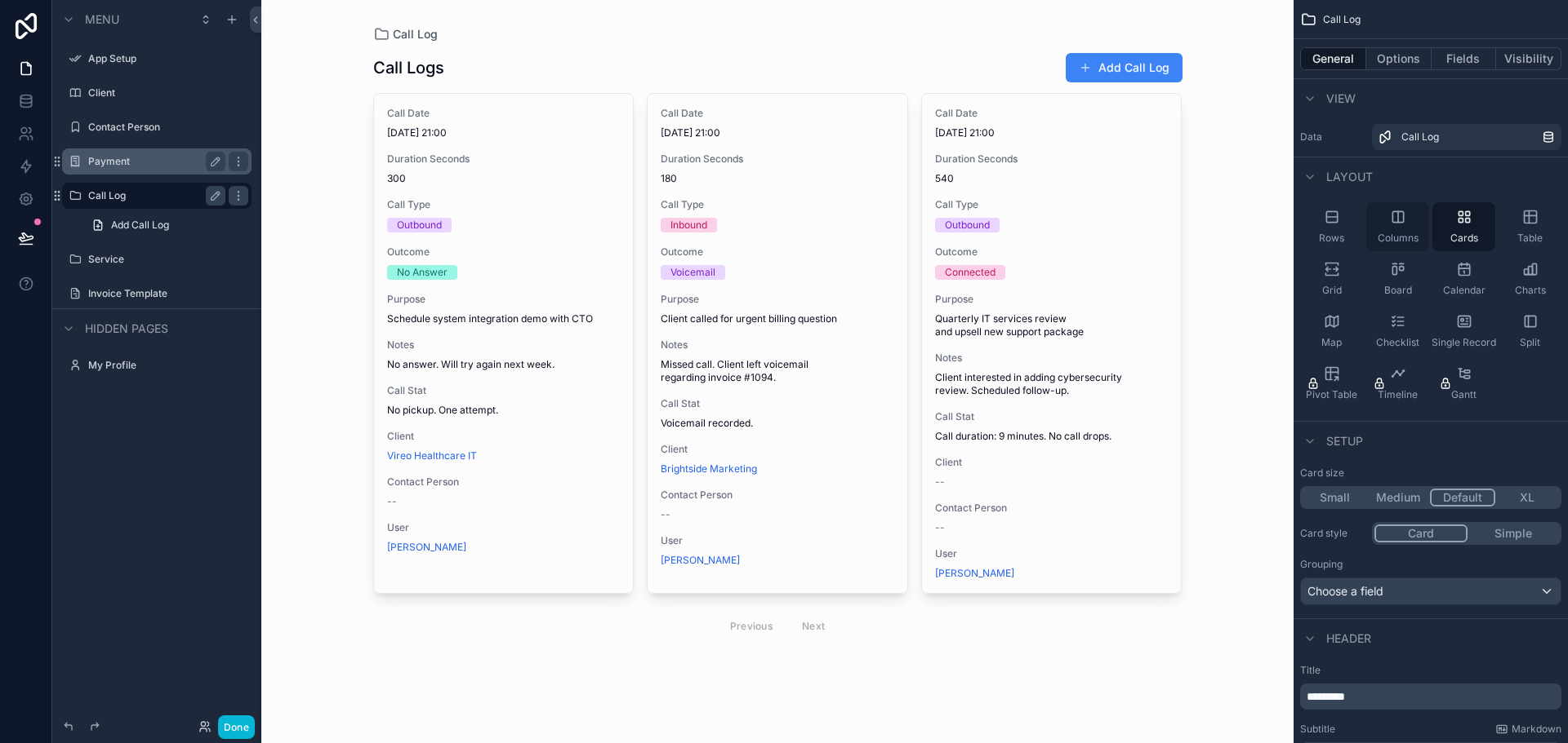
click at [1402, 232] on span "Columns" at bounding box center [1397, 238] width 41 height 13
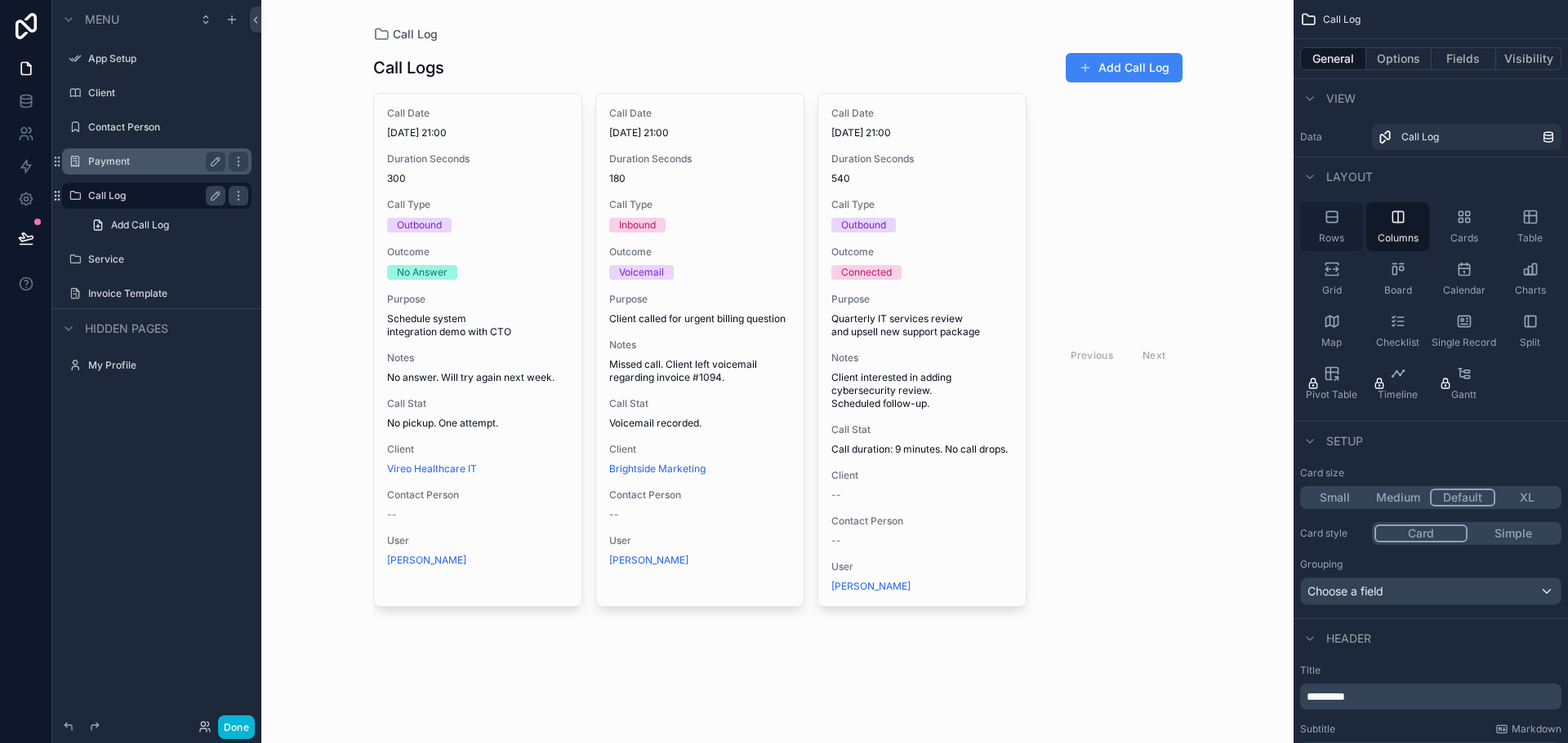
click at [1341, 220] on div "Rows" at bounding box center [1331, 226] width 63 height 49
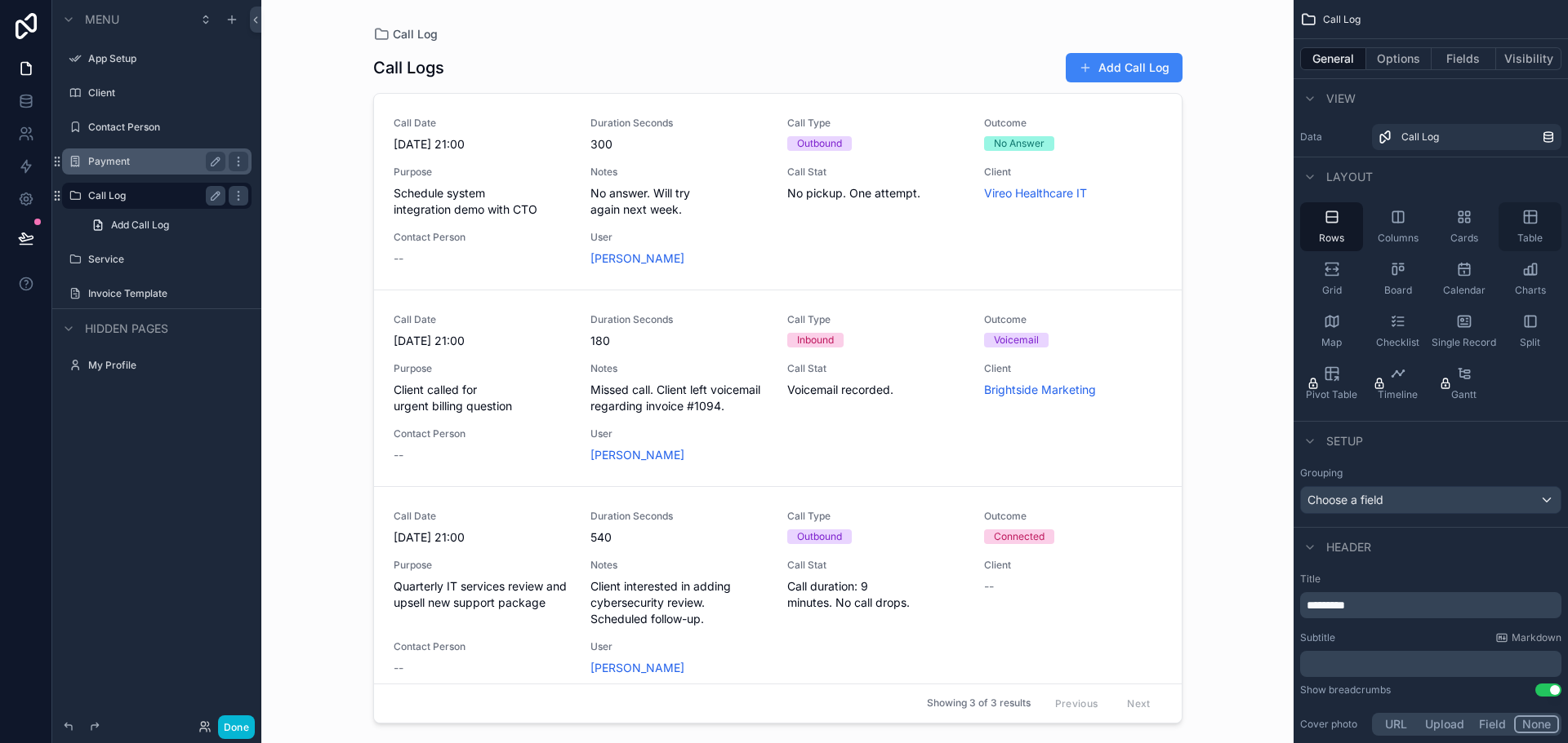
click at [1517, 230] on div "Table" at bounding box center [1530, 226] width 63 height 49
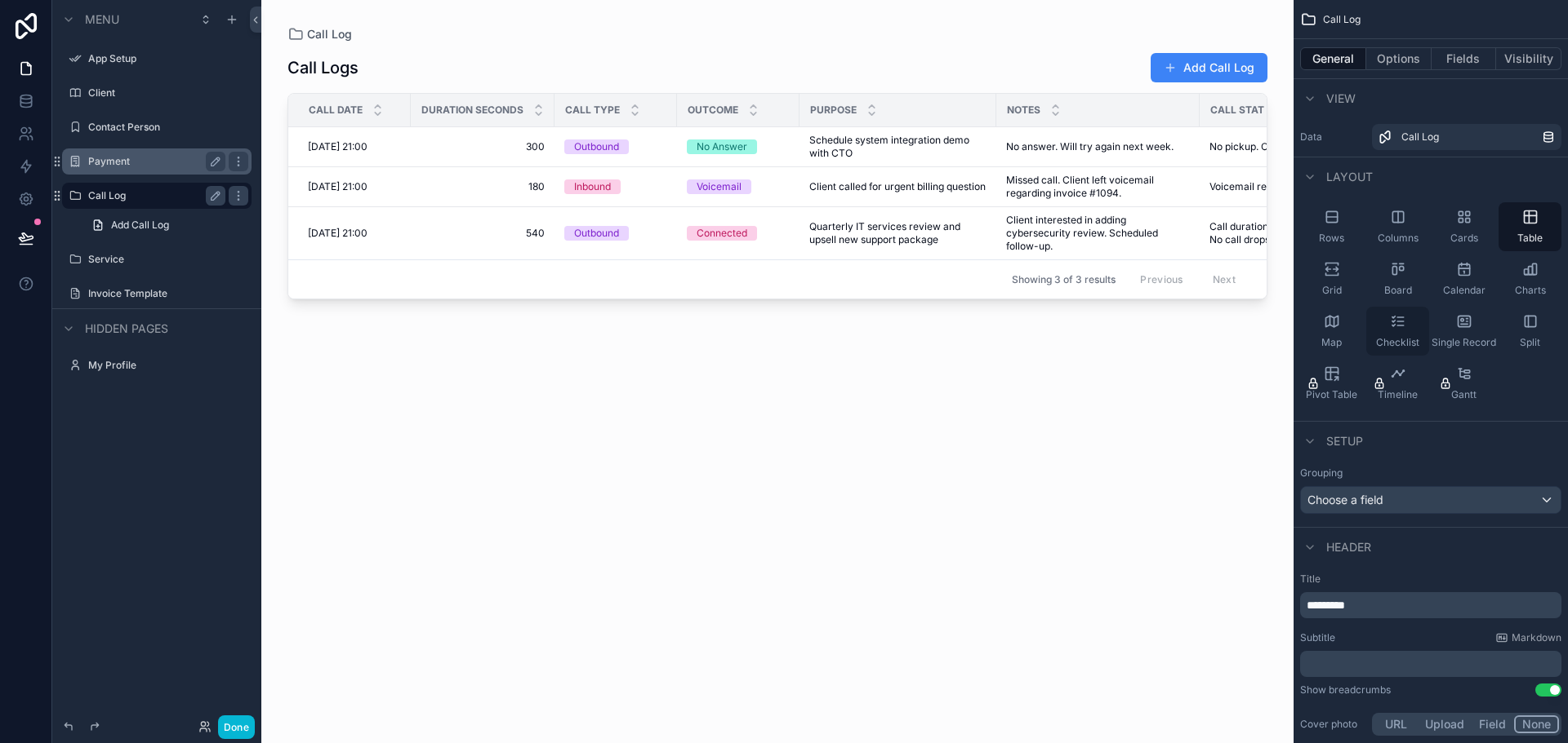
click at [1393, 334] on div "Checklist" at bounding box center [1397, 331] width 63 height 49
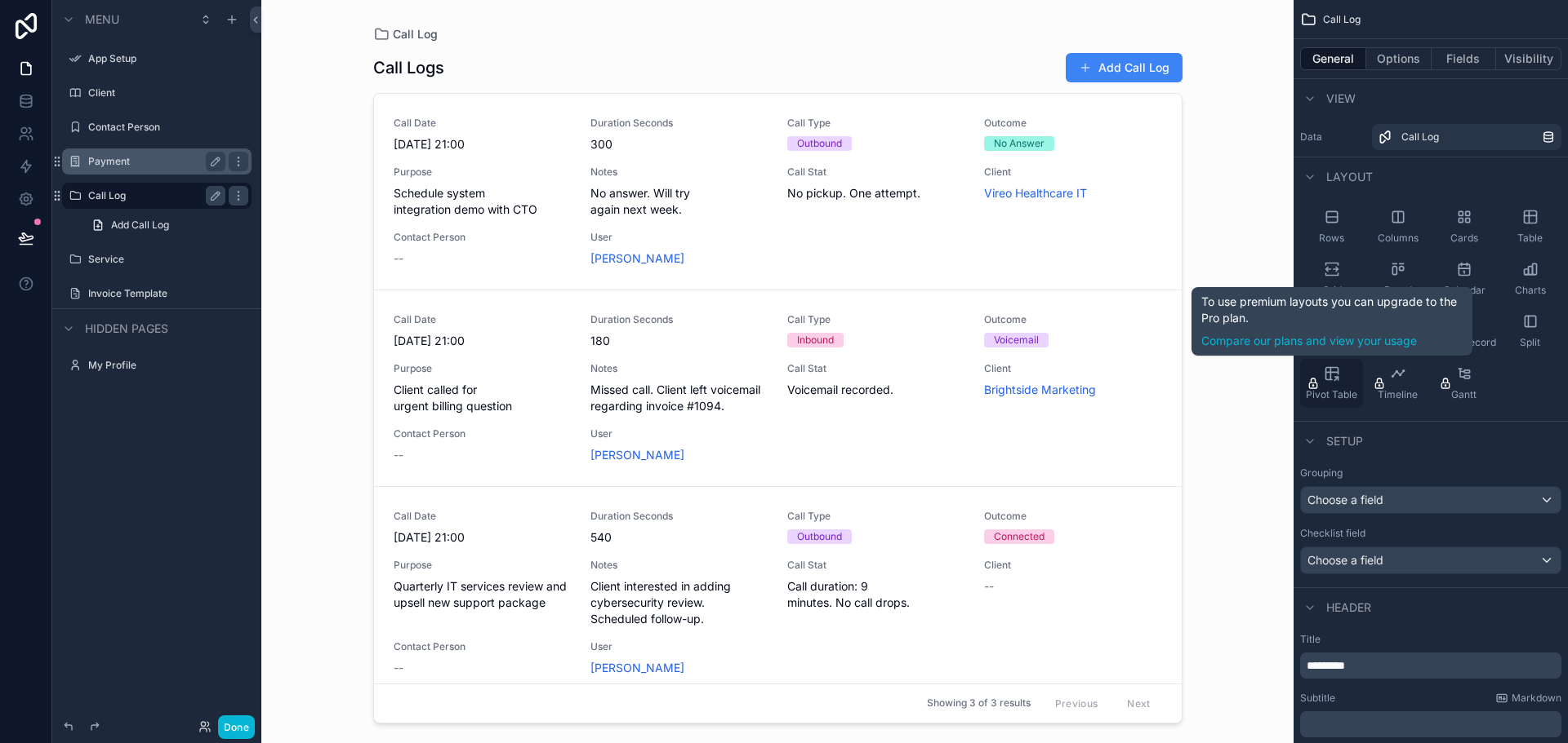
click at [1342, 388] on span "Pivot Table" at bounding box center [1331, 395] width 51 height 13
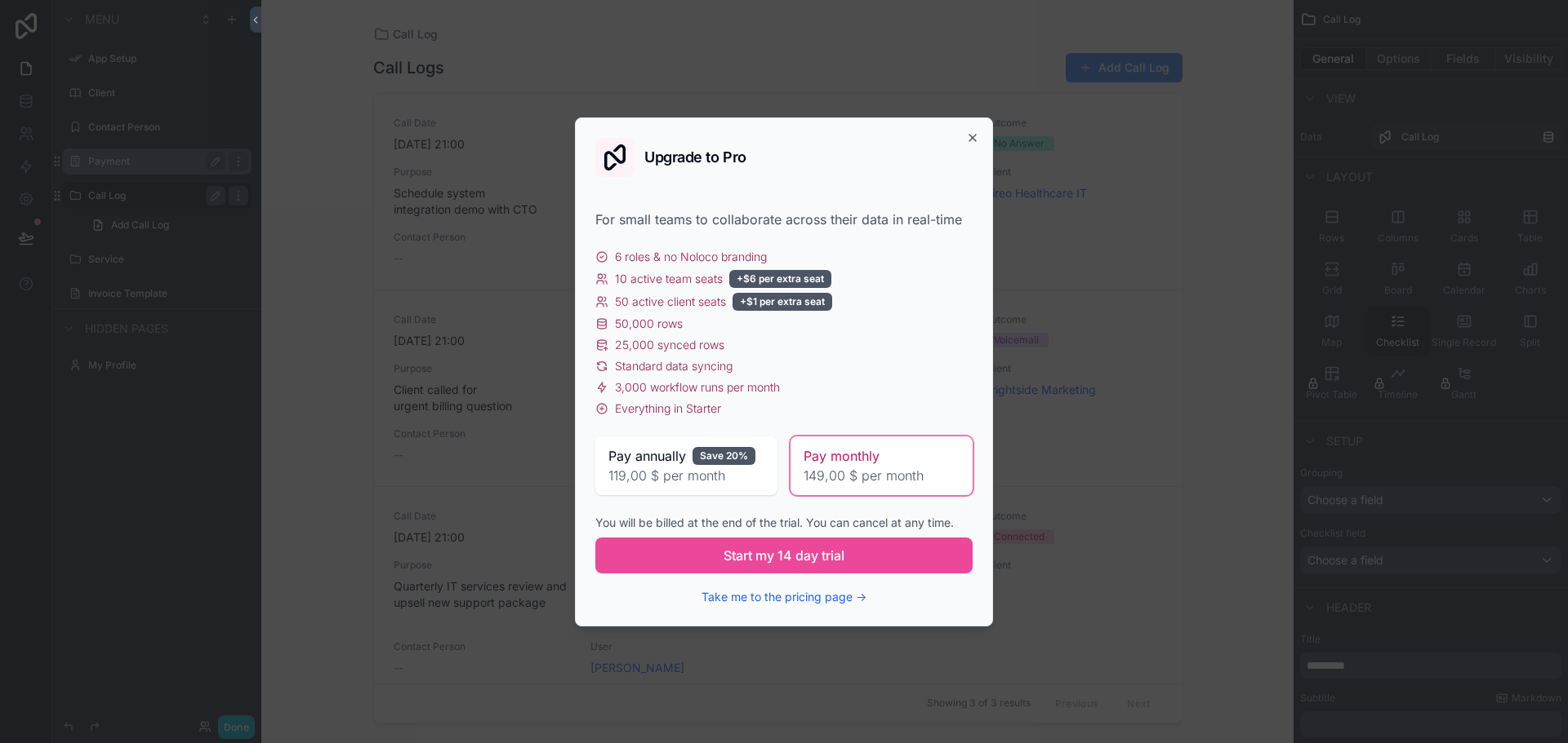
click at [971, 130] on div "Upgrade to Pro For small teams to collaborate across their data in real-time 6 …" at bounding box center [784, 372] width 418 height 510
click at [970, 135] on icon "button" at bounding box center [972, 138] width 6 height 6
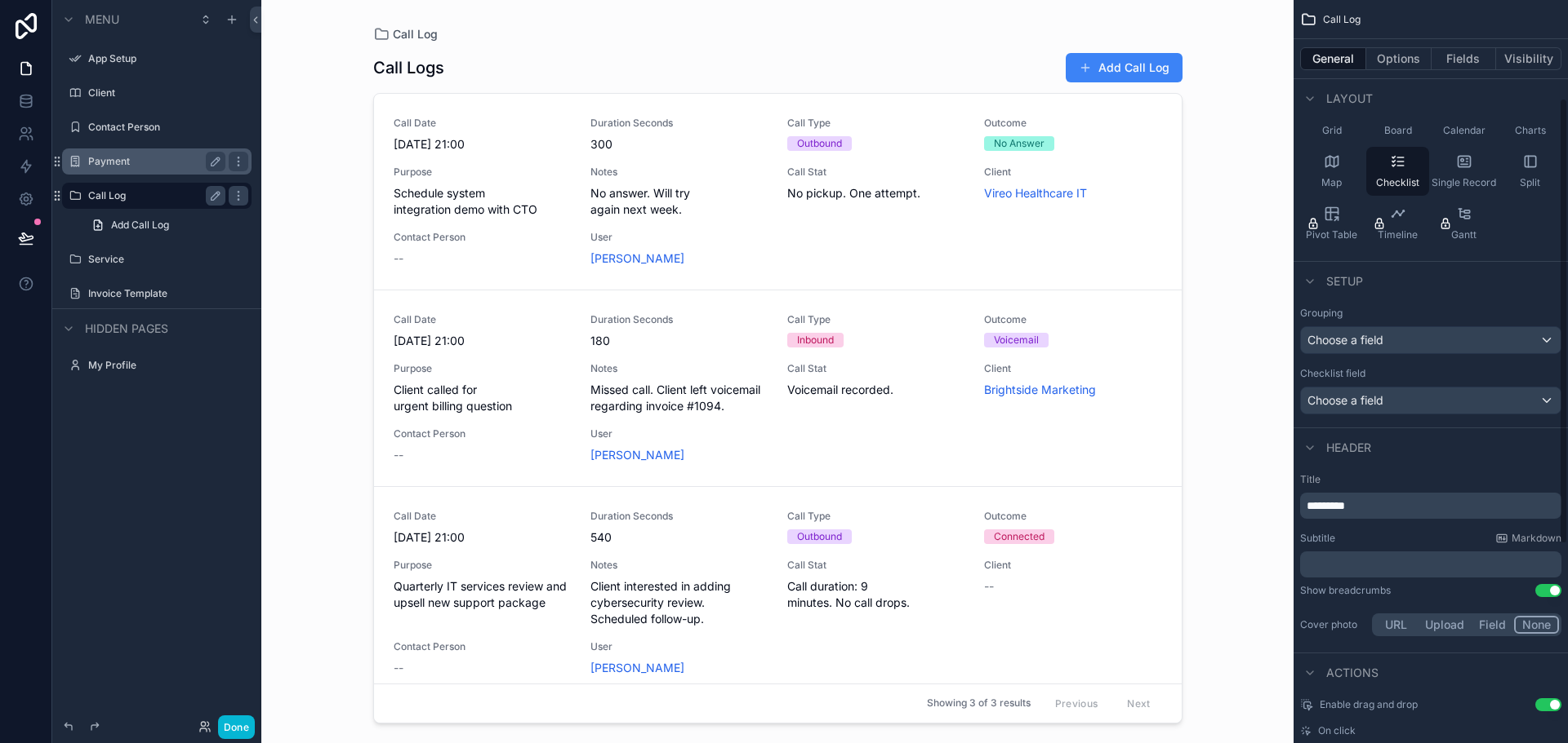
scroll to position [163, 0]
click at [1439, 342] on div "Choose a field" at bounding box center [1430, 337] width 260 height 26
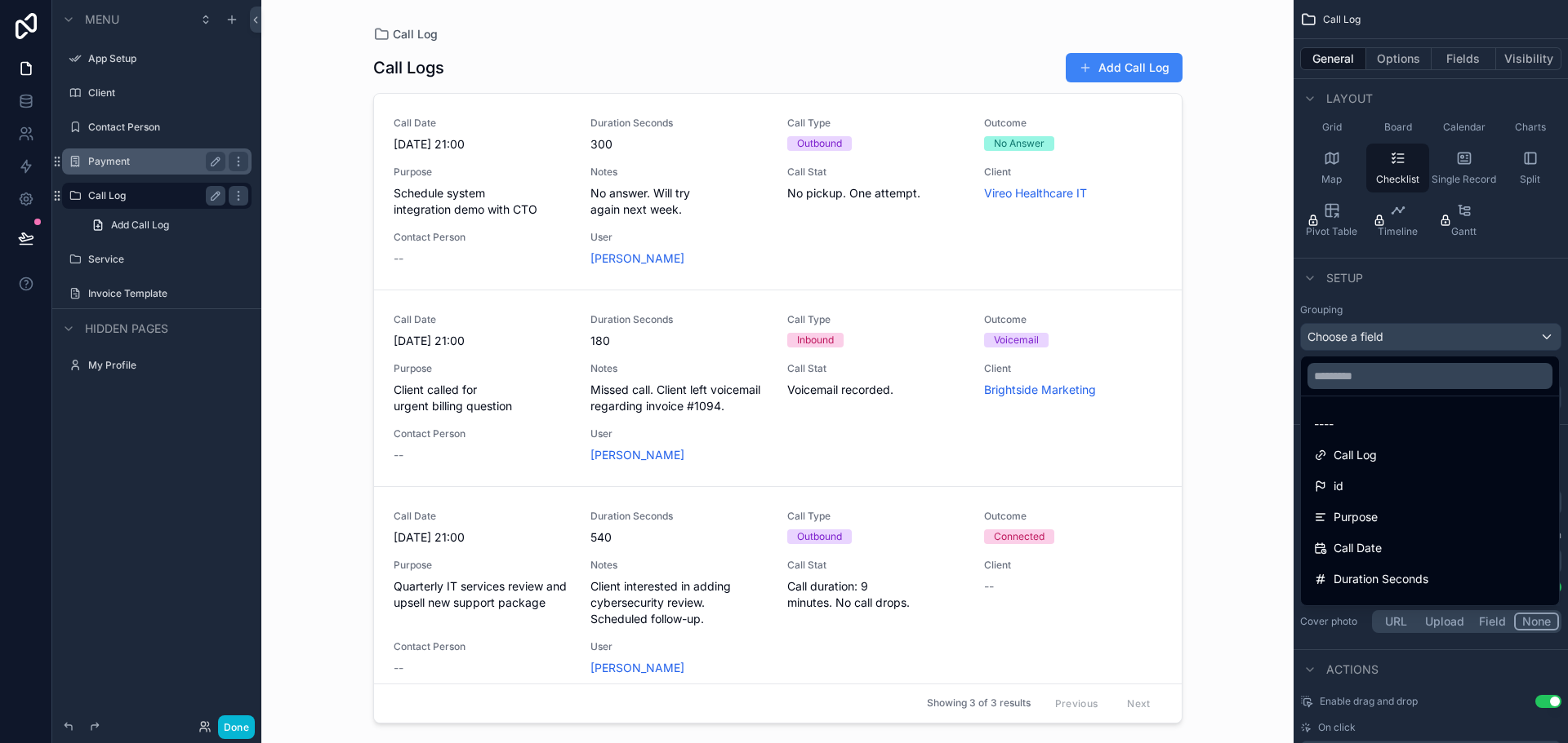
click at [1439, 342] on div "scrollable content" at bounding box center [784, 371] width 1568 height 743
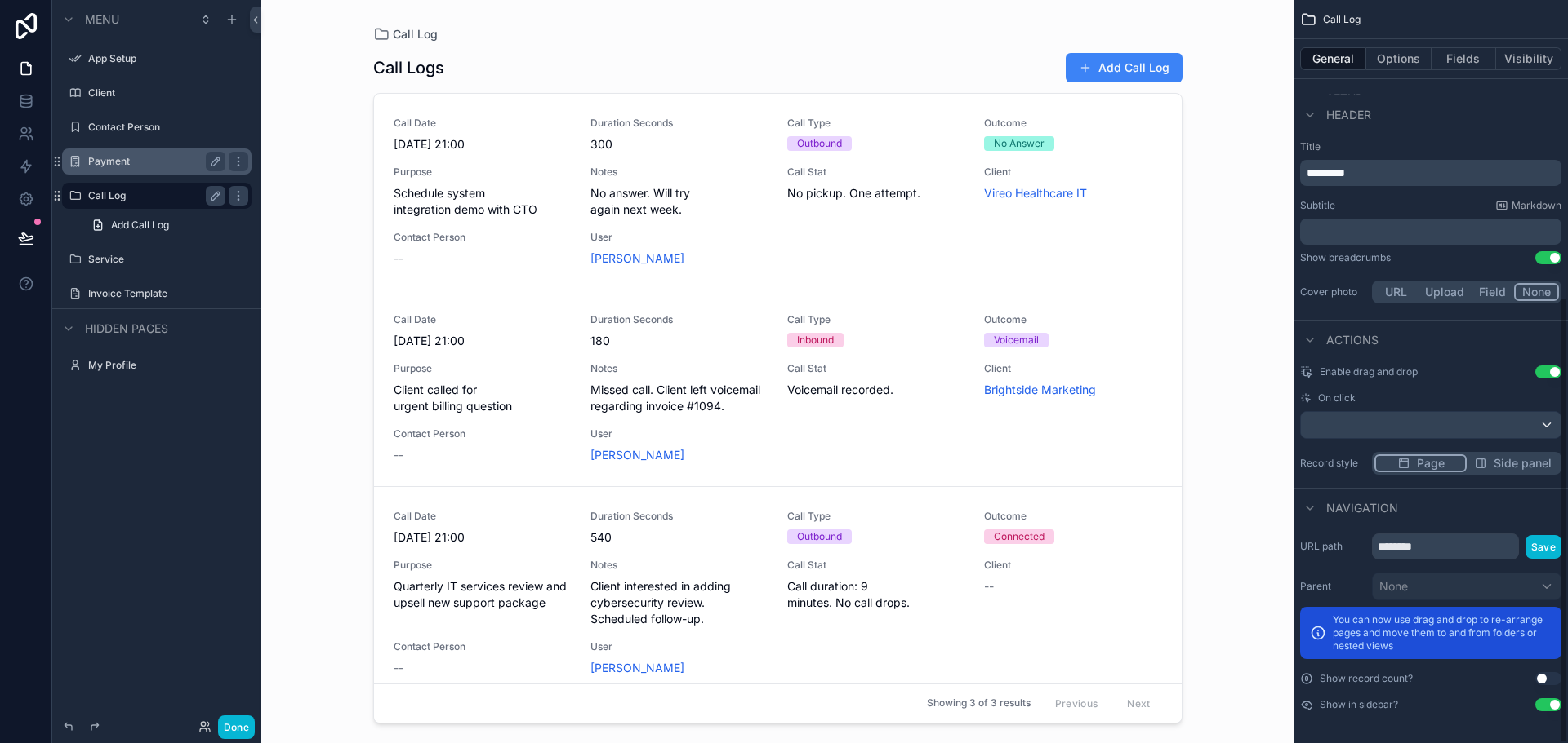
scroll to position [494, 0]
click at [1536, 463] on span "Side panel" at bounding box center [1522, 463] width 58 height 17
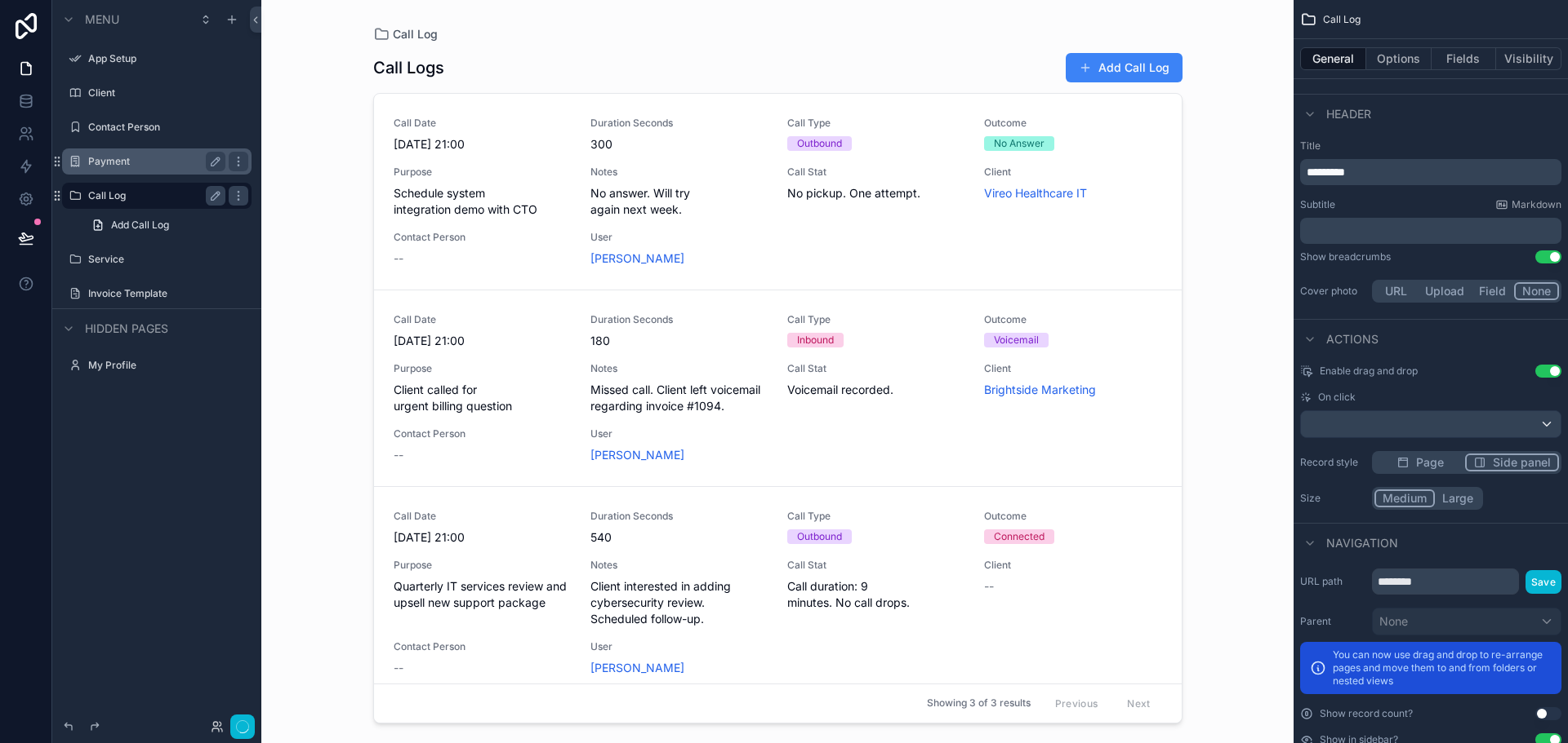
click at [1415, 458] on button "Page" at bounding box center [1420, 463] width 91 height 18
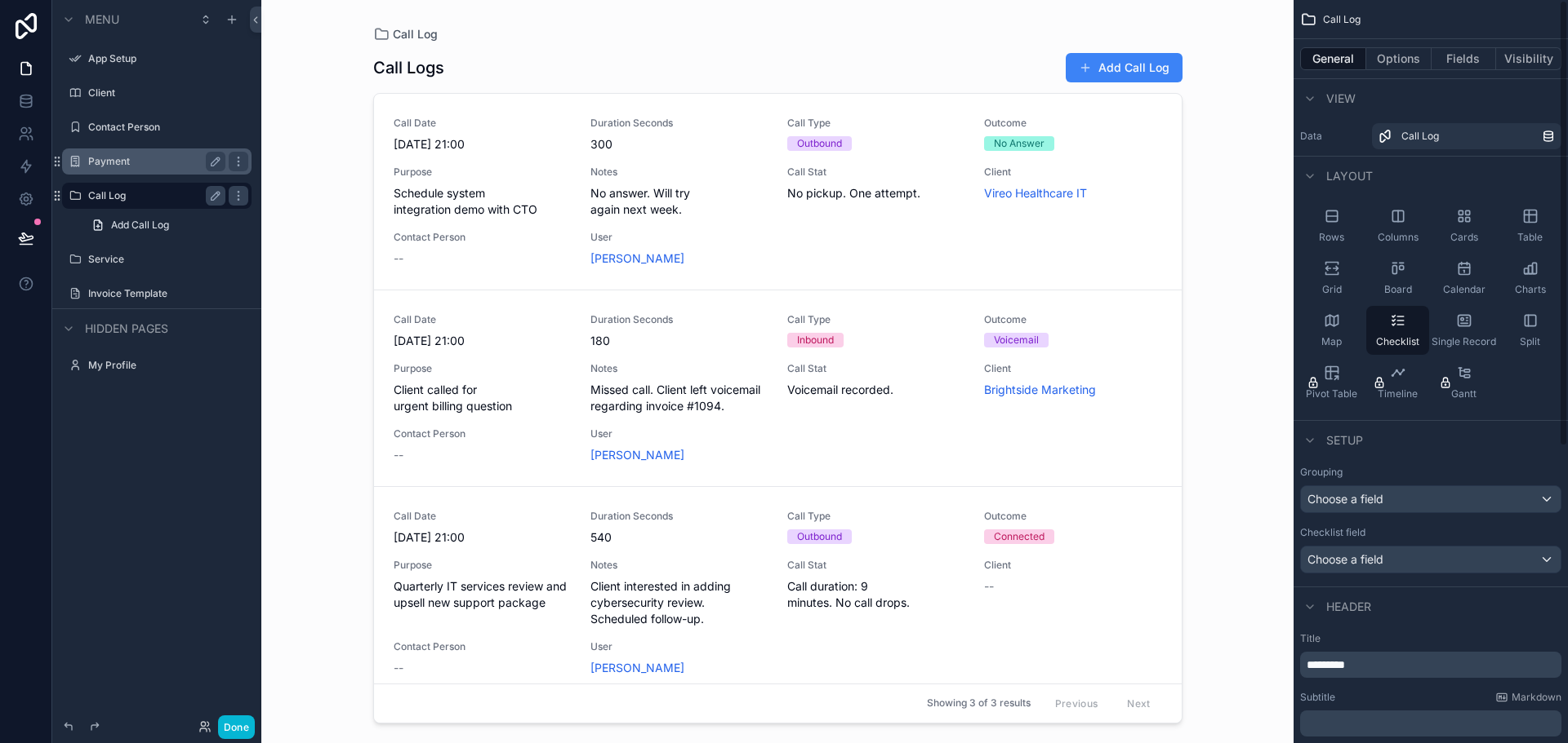
scroll to position [0, 0]
click at [110, 263] on label "Service" at bounding box center [153, 259] width 131 height 13
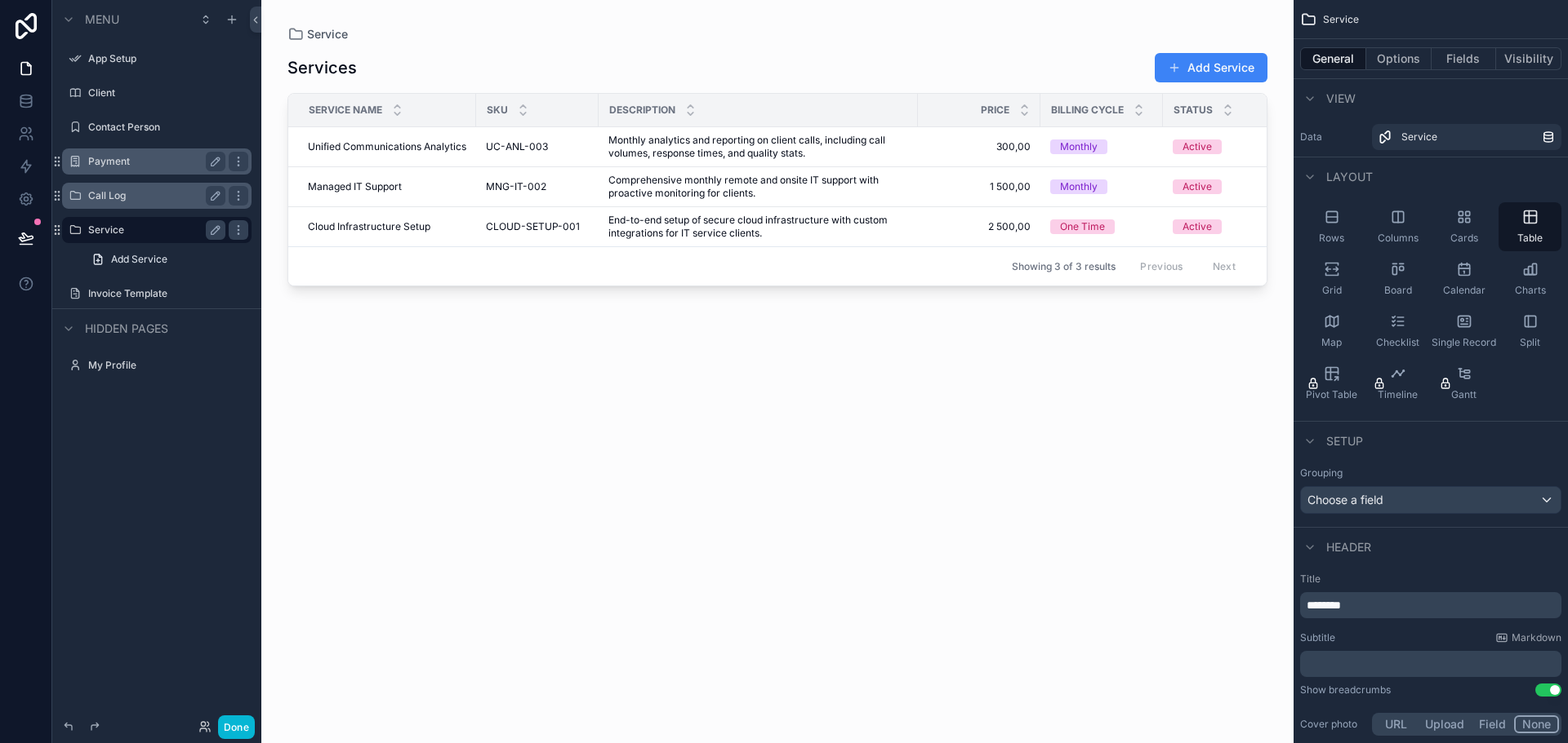
click at [119, 201] on label "Call Log" at bounding box center [153, 195] width 131 height 13
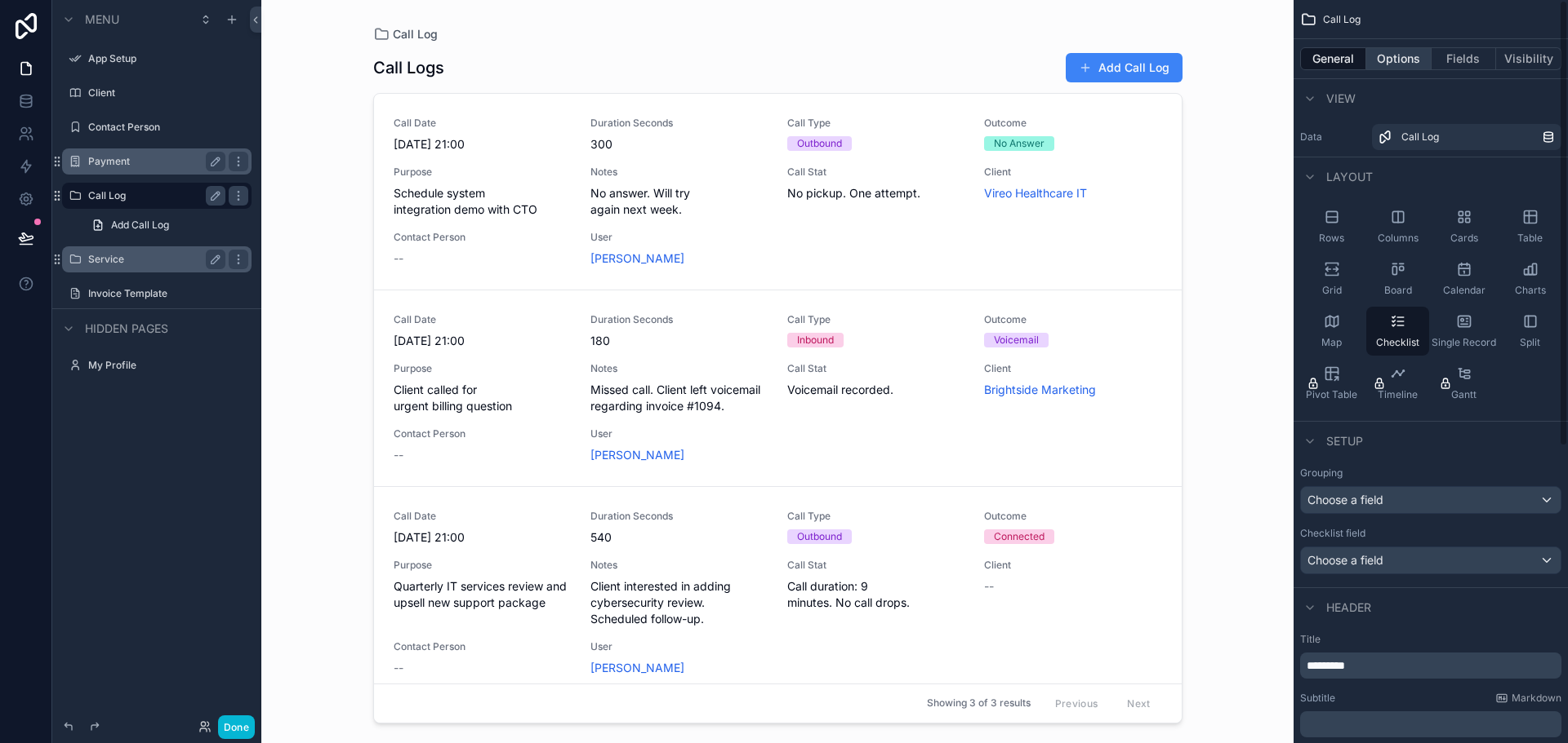
click at [1403, 63] on button "Options" at bounding box center [1398, 58] width 65 height 23
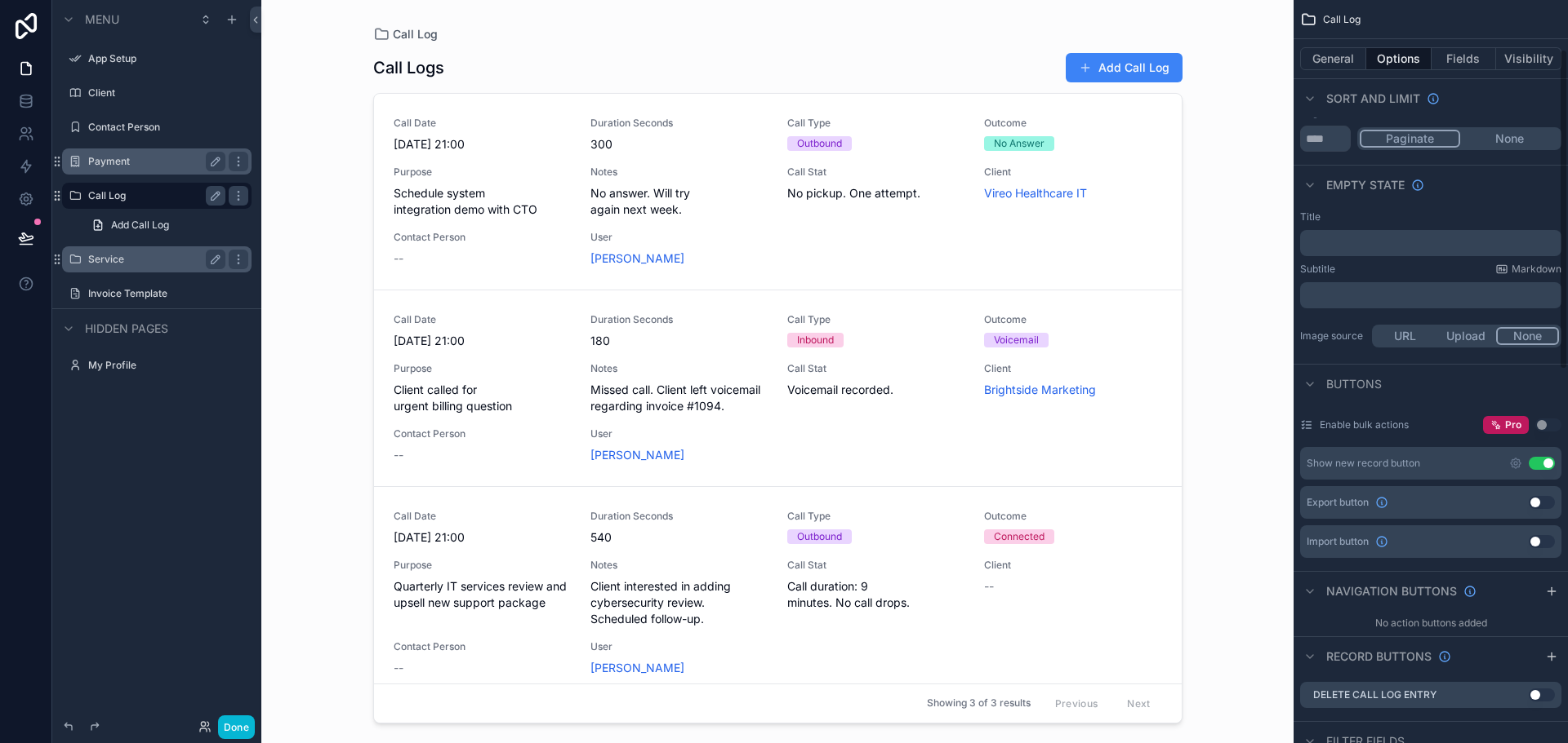
scroll to position [245, 0]
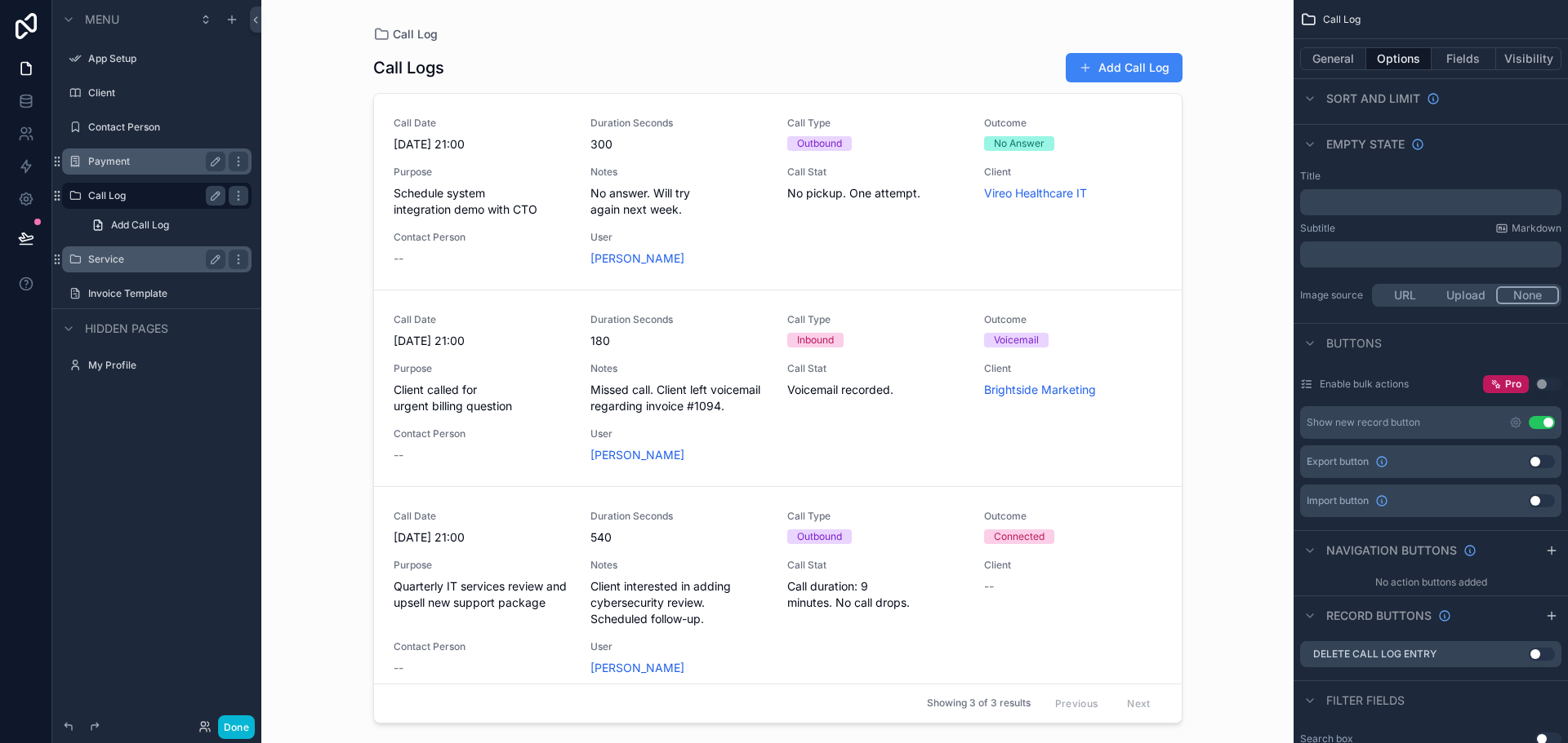
click at [1399, 299] on button "URL" at bounding box center [1405, 295] width 61 height 18
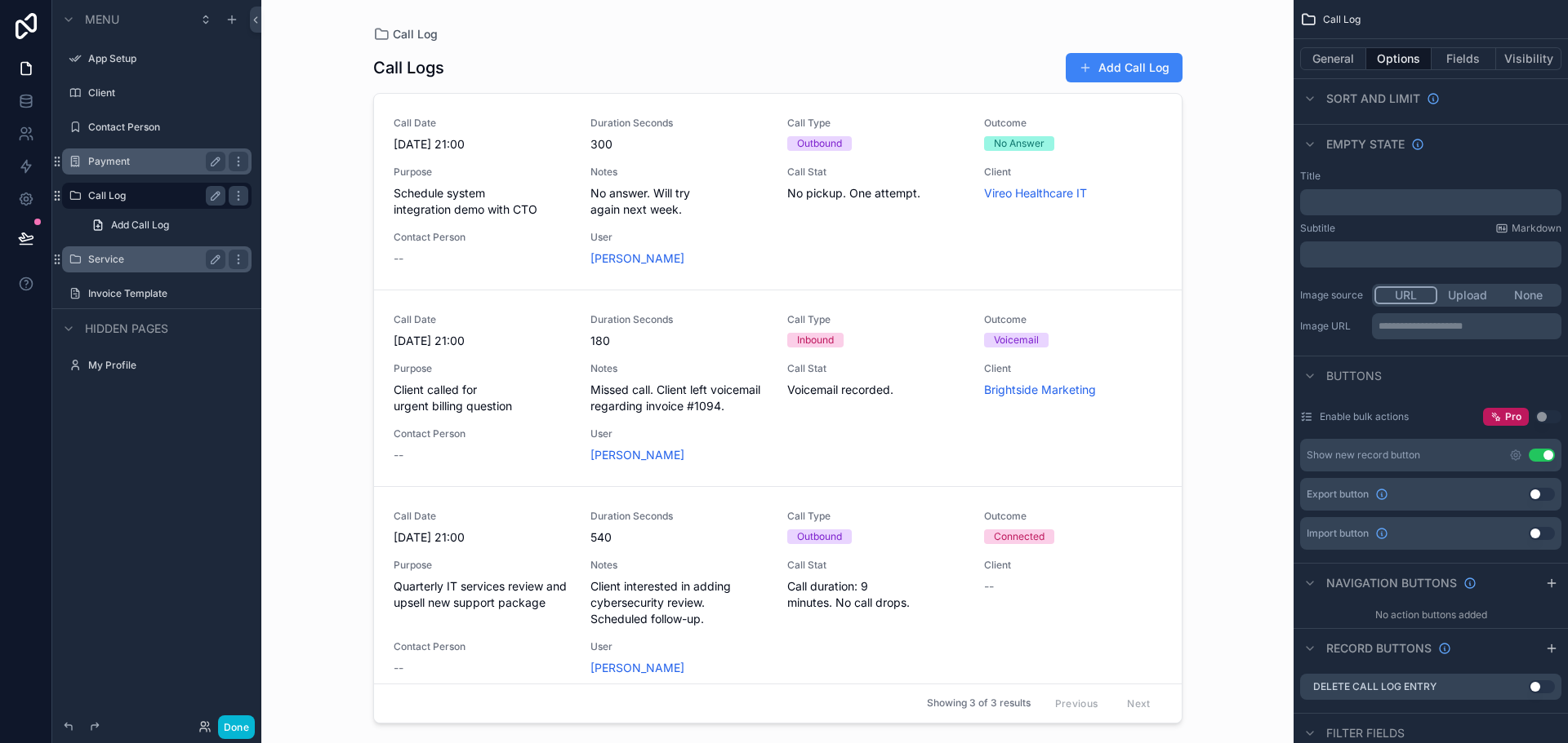
click at [1460, 292] on button "Upload" at bounding box center [1468, 295] width 61 height 18
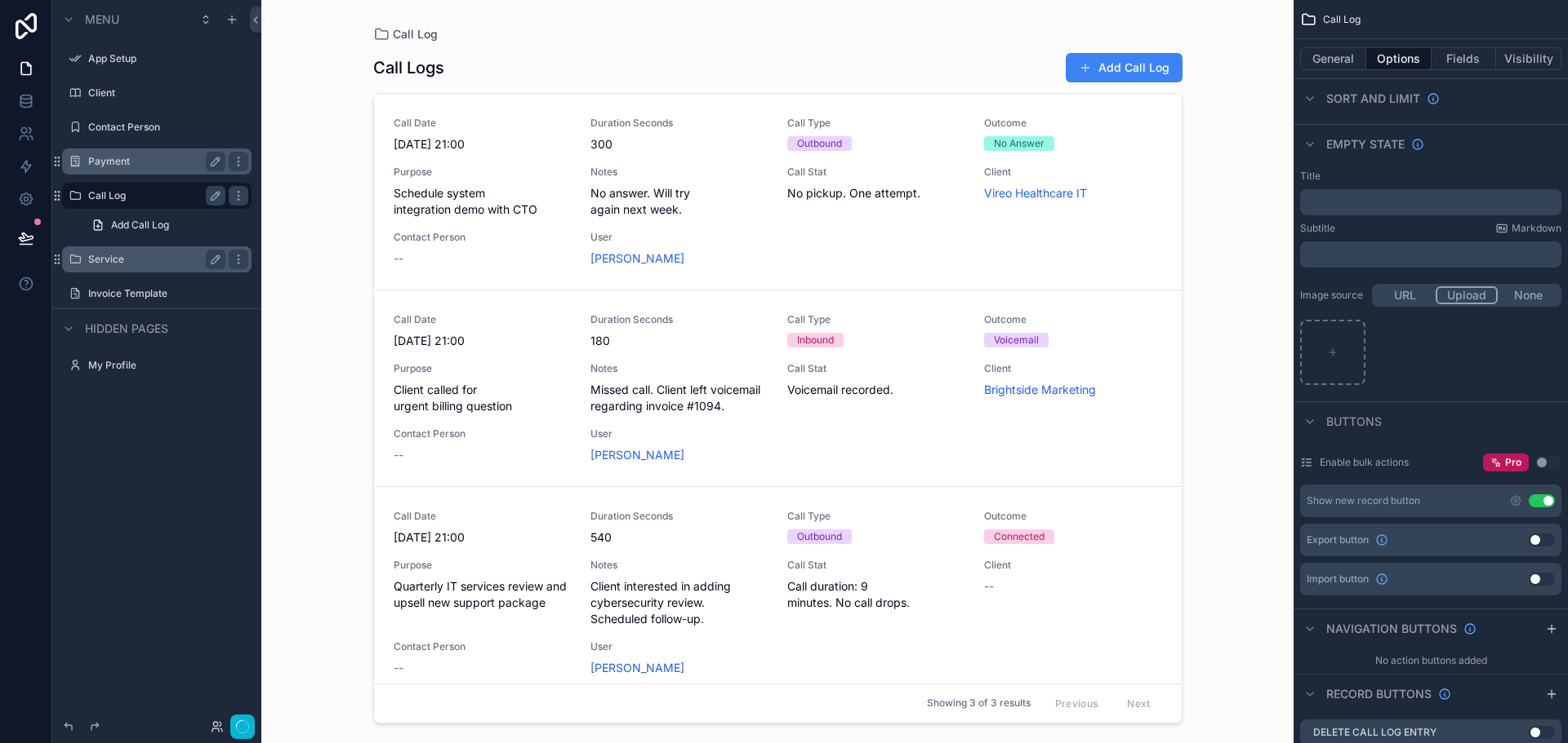
click at [1528, 298] on button "None" at bounding box center [1528, 295] width 61 height 18
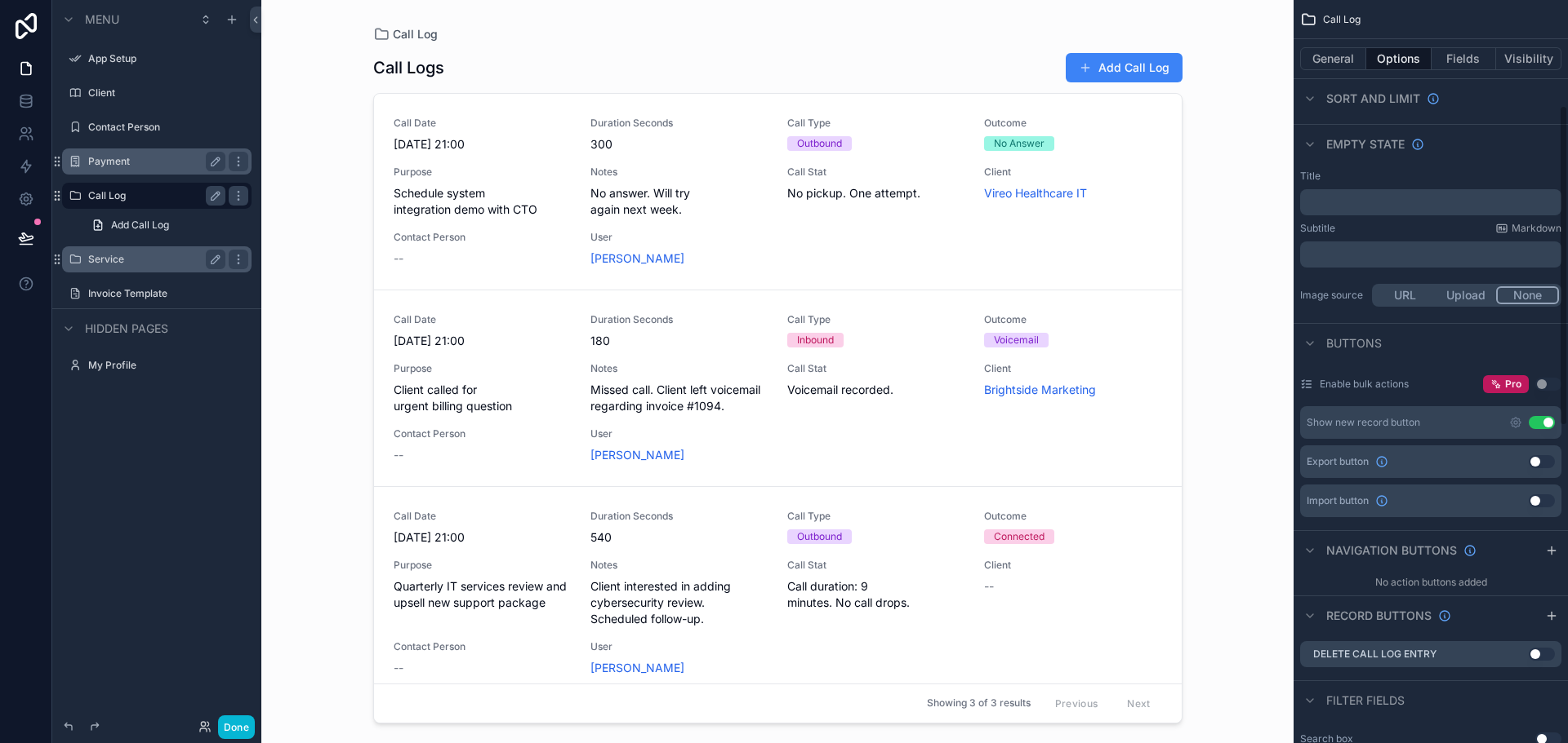
click at [1542, 424] on button "Use setting" at bounding box center [1542, 422] width 26 height 13
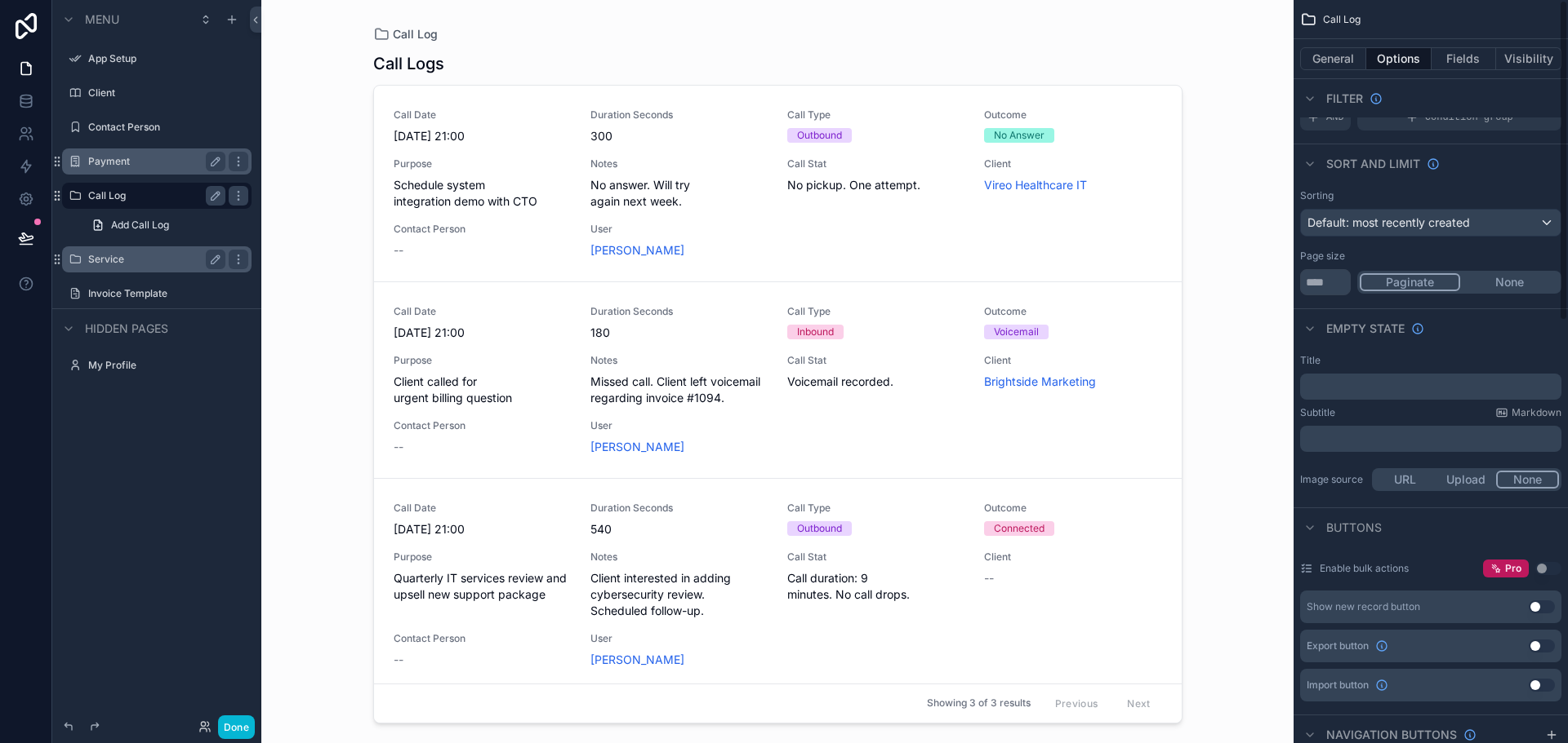
scroll to position [0, 0]
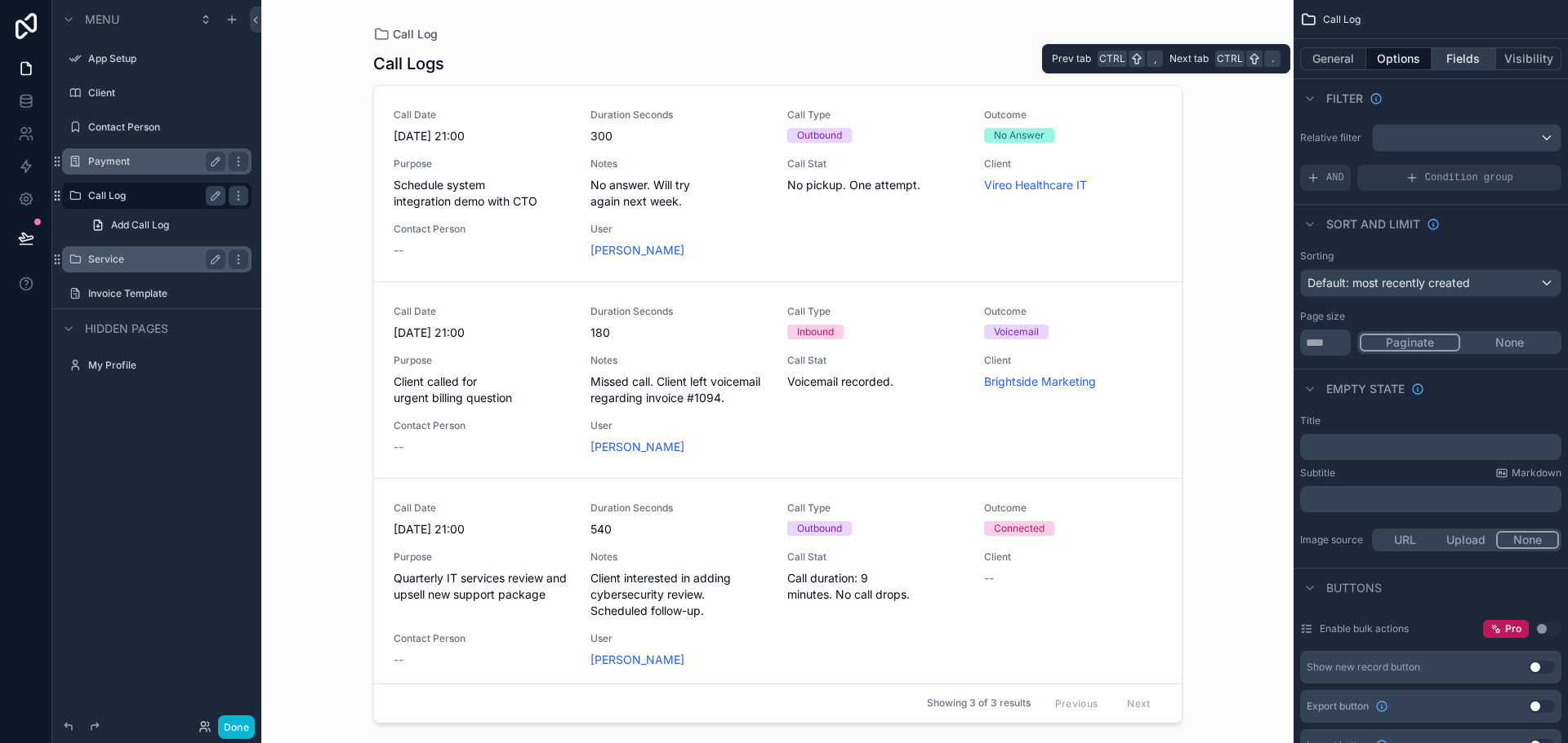
click at [1458, 58] on button "Fields" at bounding box center [1463, 58] width 65 height 23
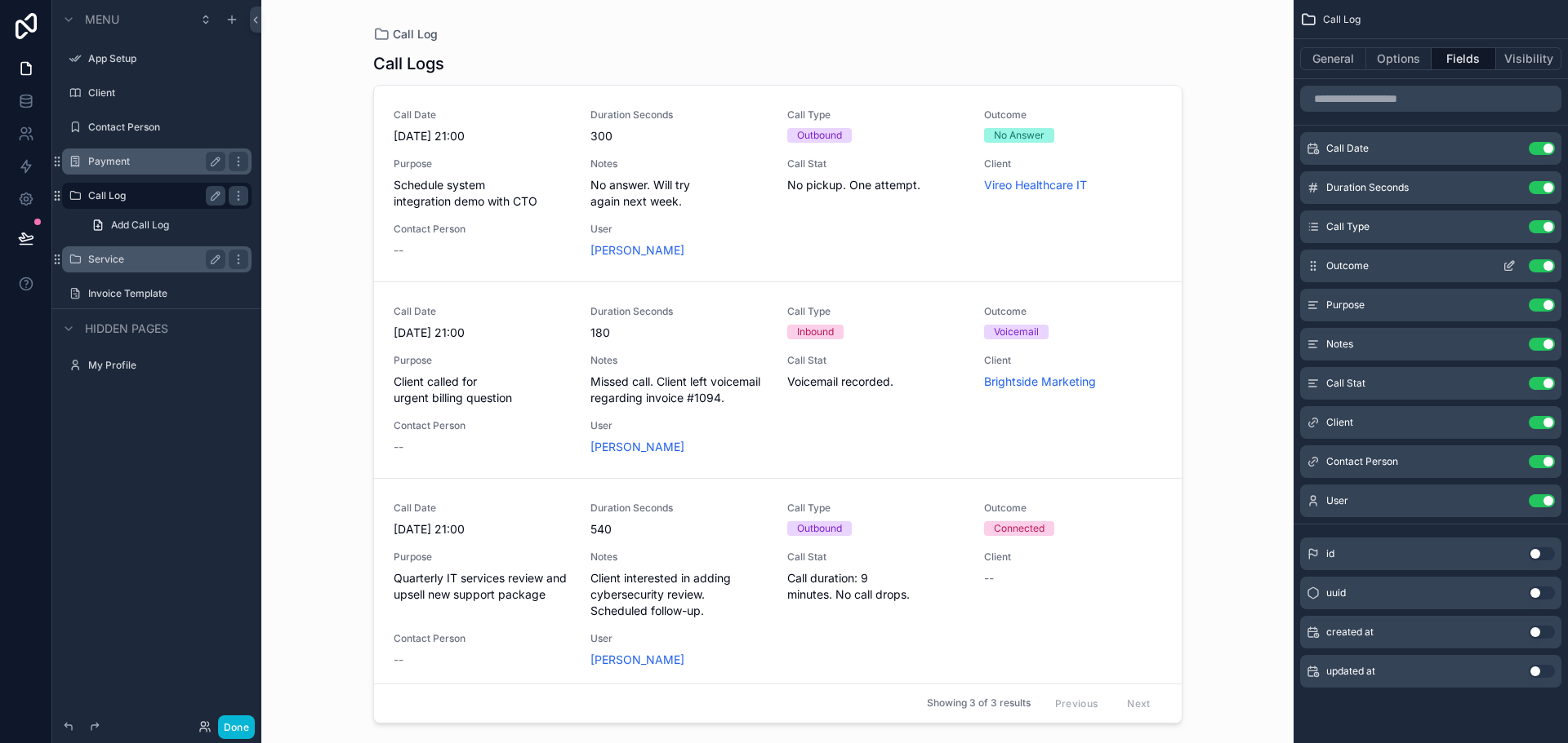
click at [1542, 265] on button "Use setting" at bounding box center [1542, 266] width 26 height 13
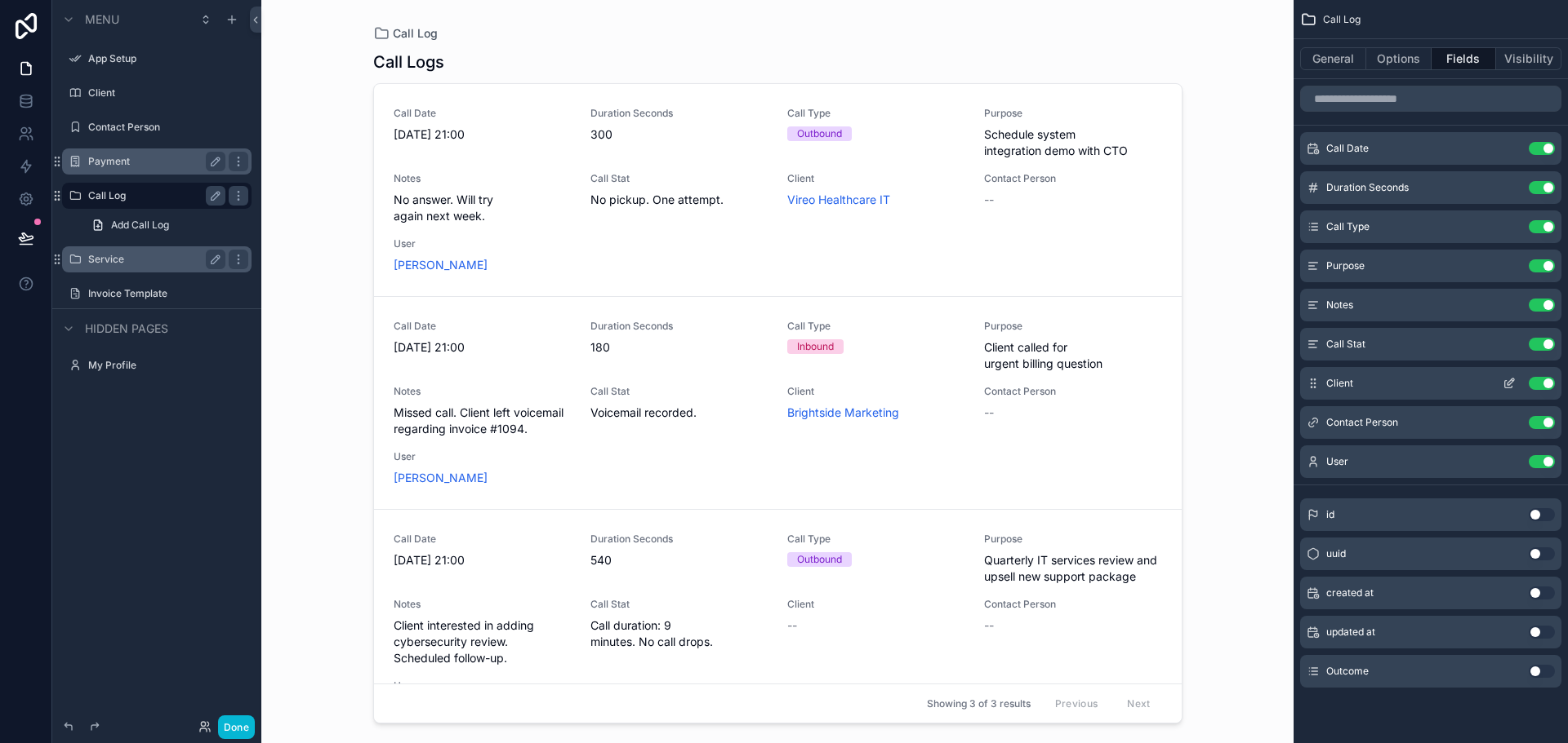
click at [1539, 385] on button "Use setting" at bounding box center [1542, 383] width 26 height 13
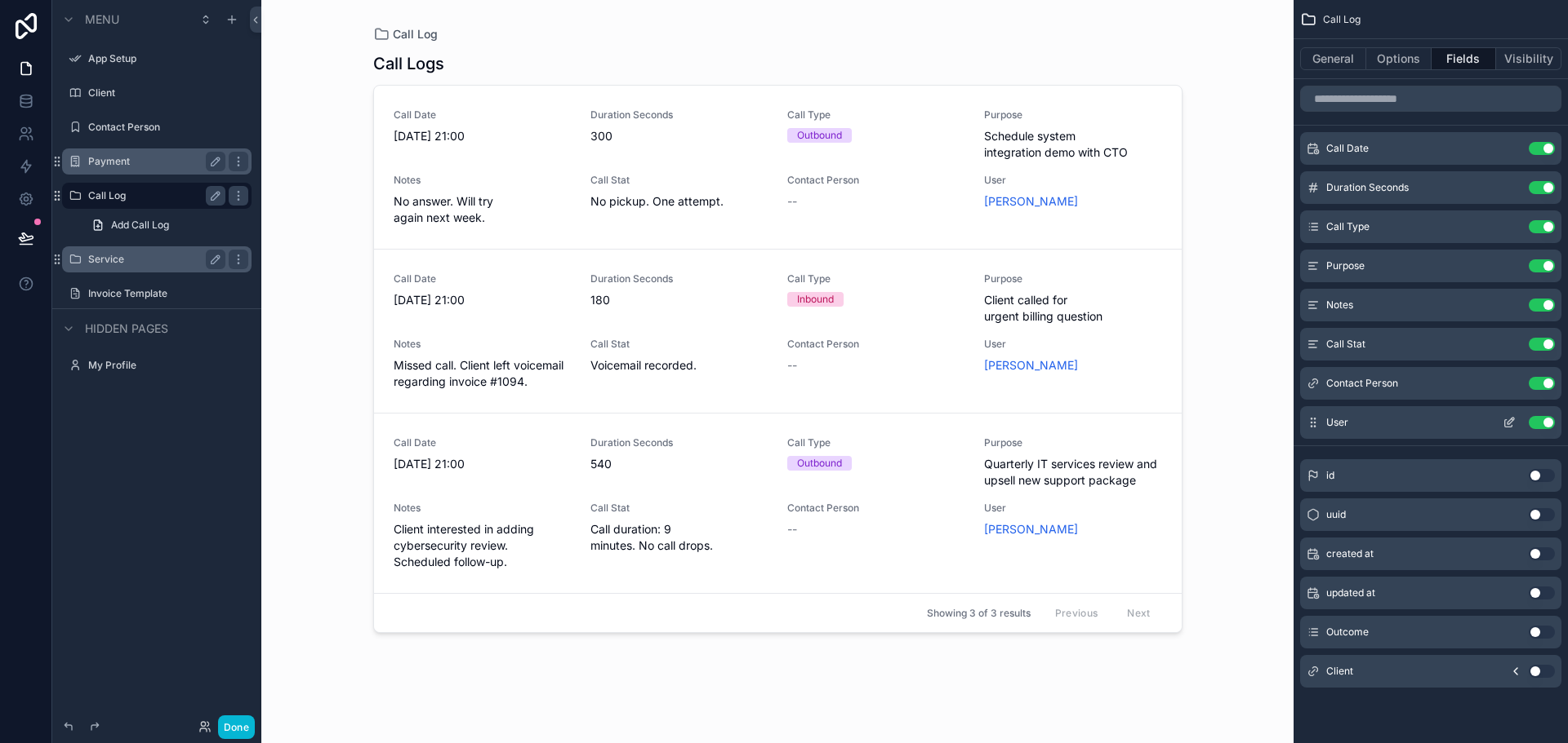
click at [1544, 384] on button "Use setting" at bounding box center [1542, 383] width 26 height 13
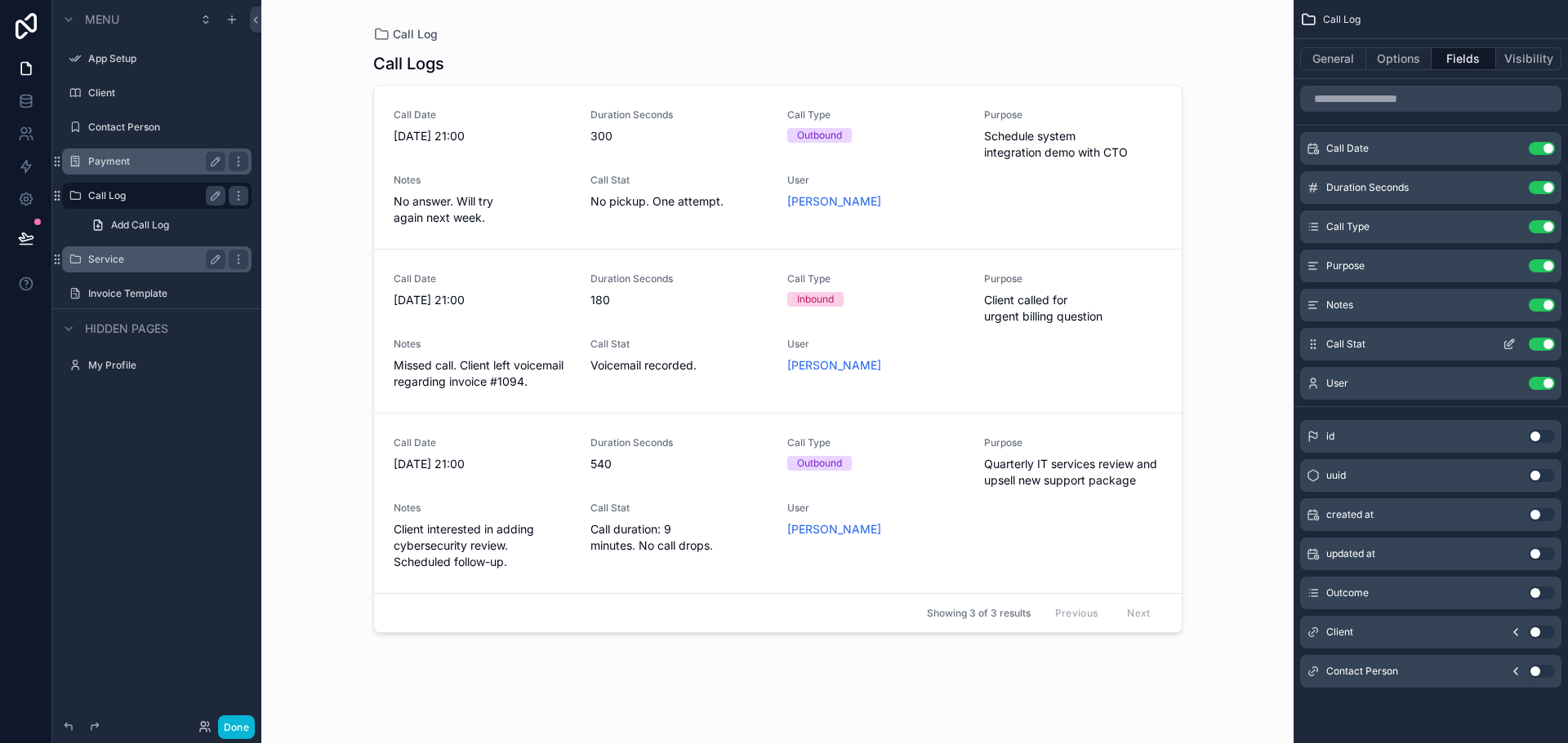
click at [1544, 343] on button "Use setting" at bounding box center [1542, 344] width 26 height 13
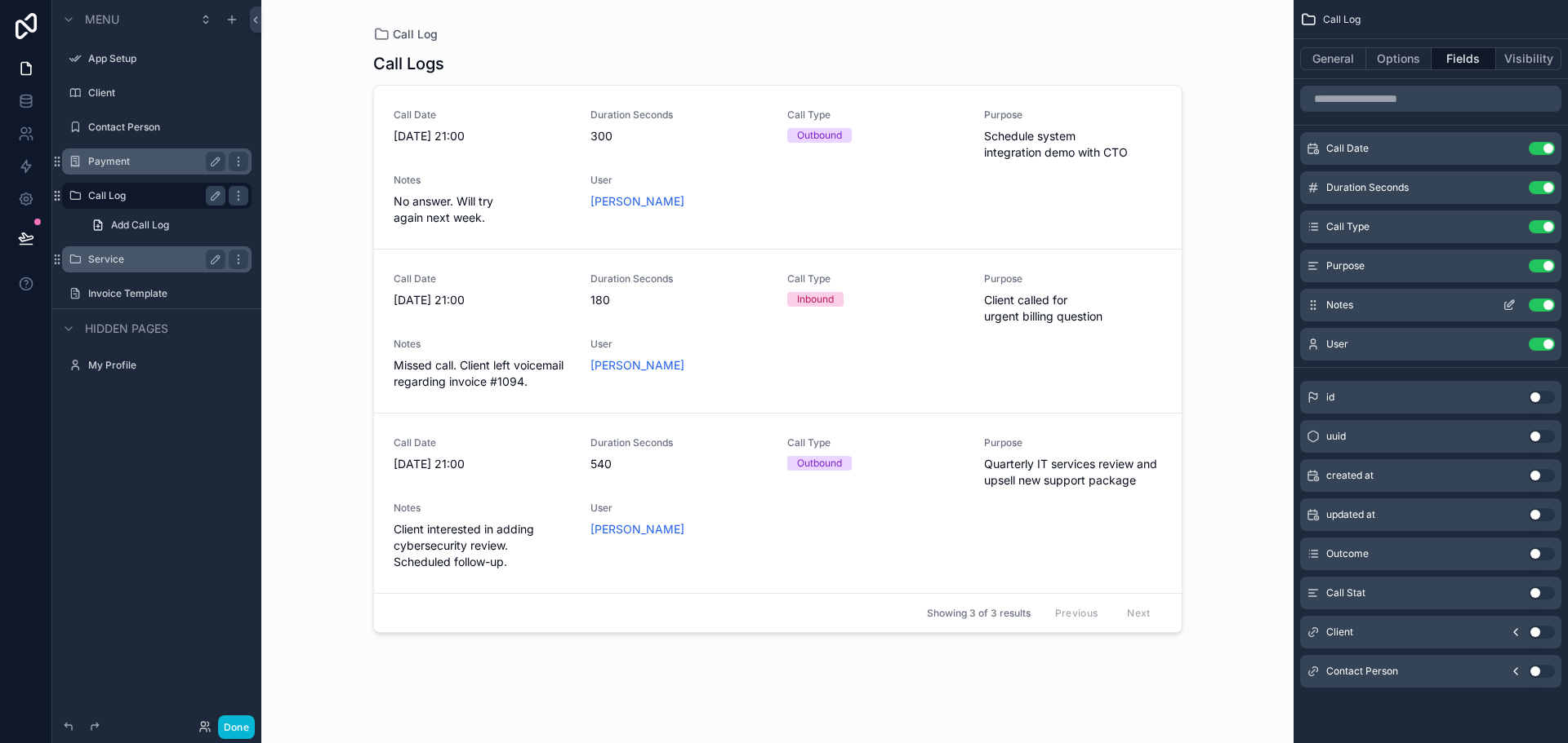
click at [1542, 307] on button "Use setting" at bounding box center [1542, 305] width 26 height 13
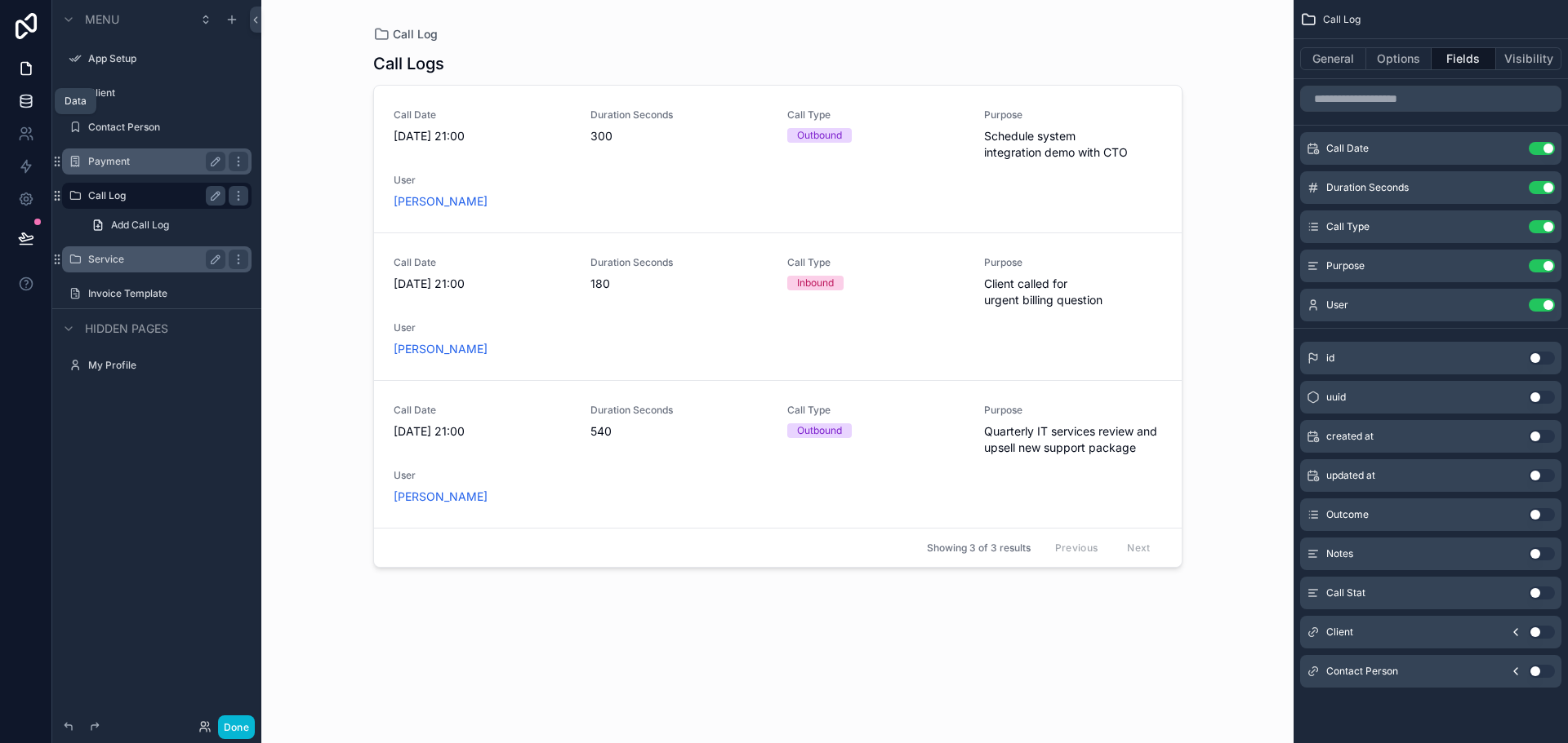
click at [30, 111] on link at bounding box center [25, 100] width 51 height 32
